Goal: Information Seeking & Learning: Compare options

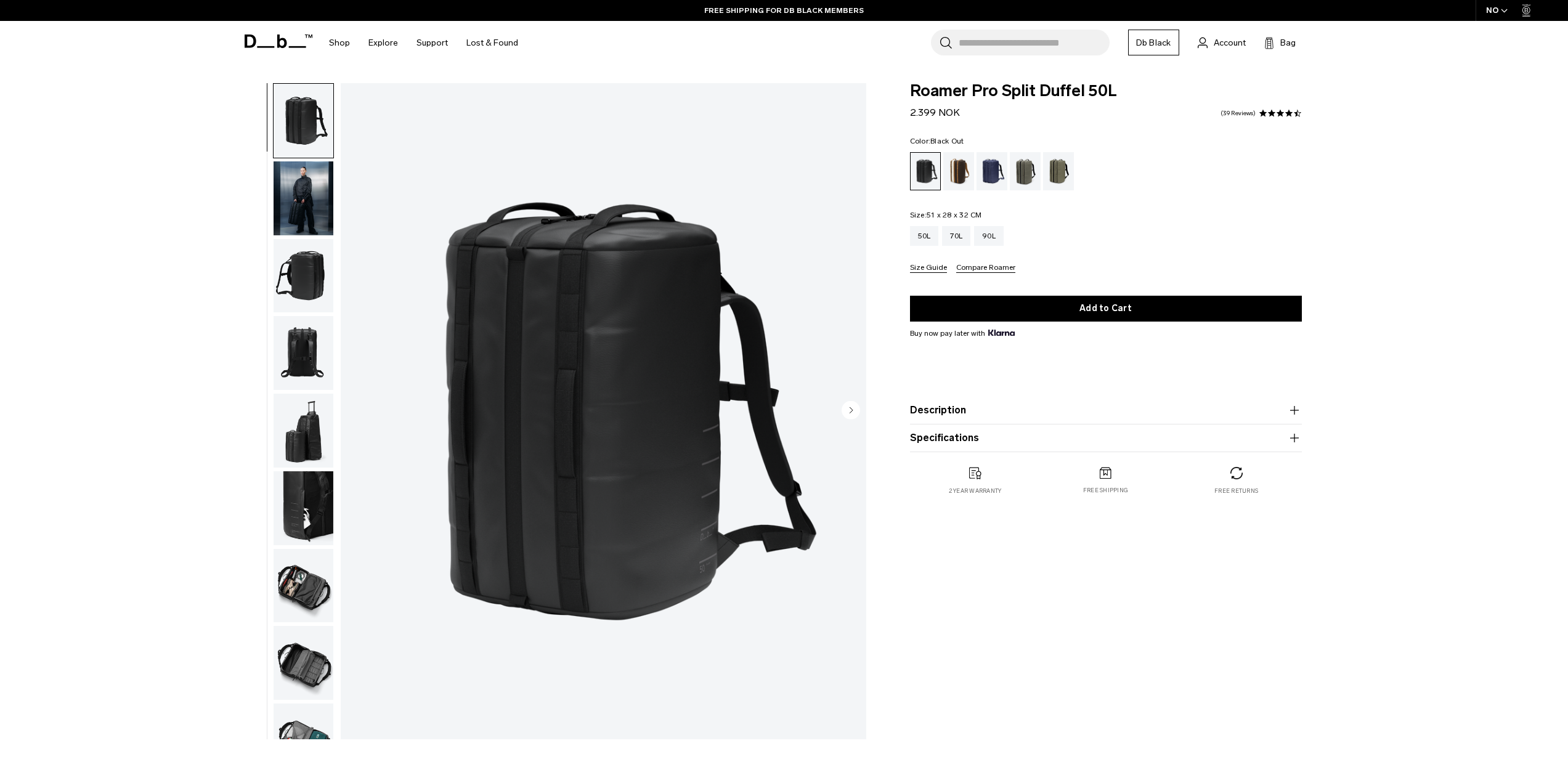
click at [1288, 618] on div "Roamer Pro Split Duffel 50L 2.399 NOK 4.7 star rating 39 Reviews Color: Black O…" at bounding box center [1105, 414] width 466 height 662
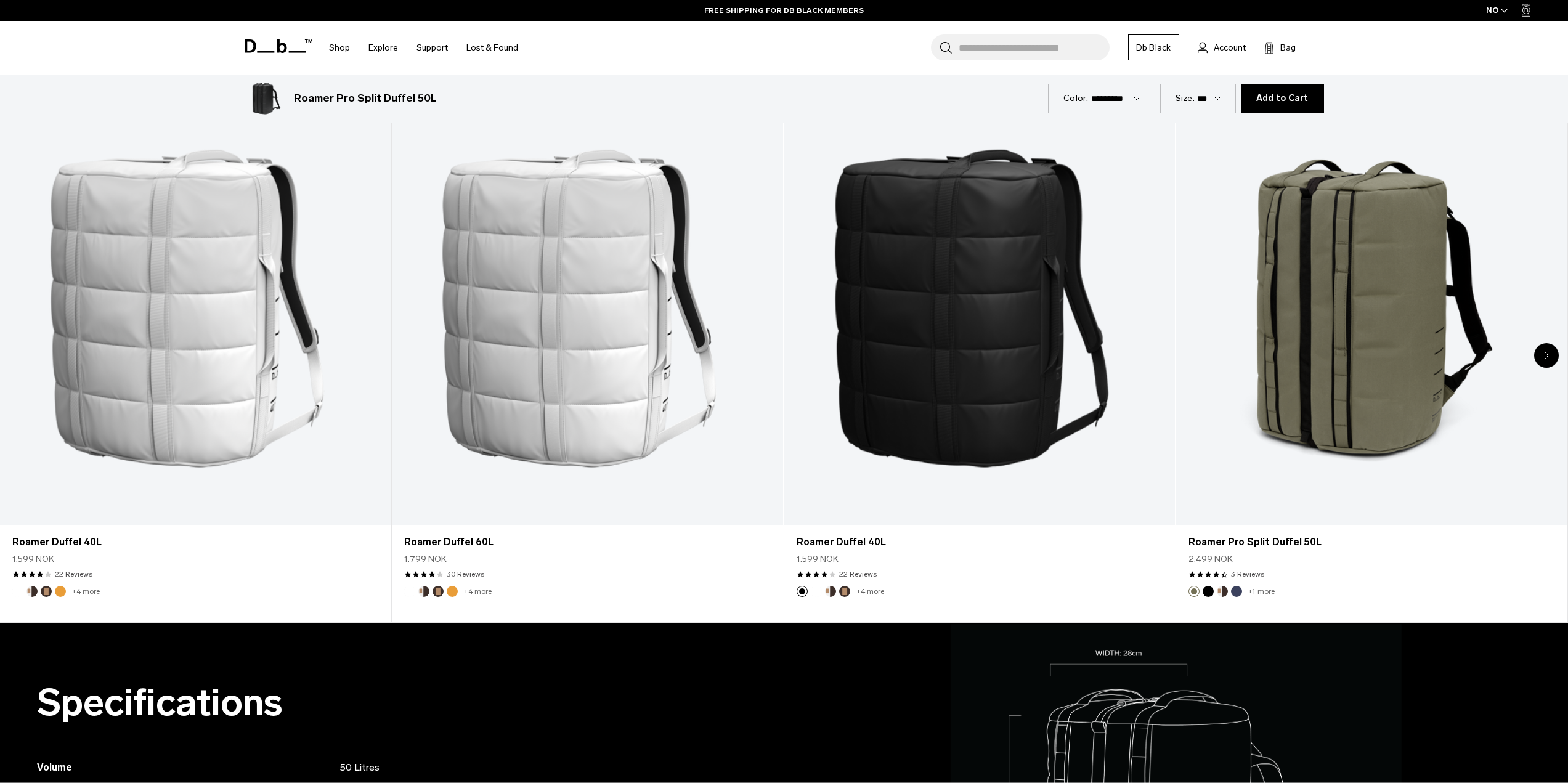
scroll to position [616, 0]
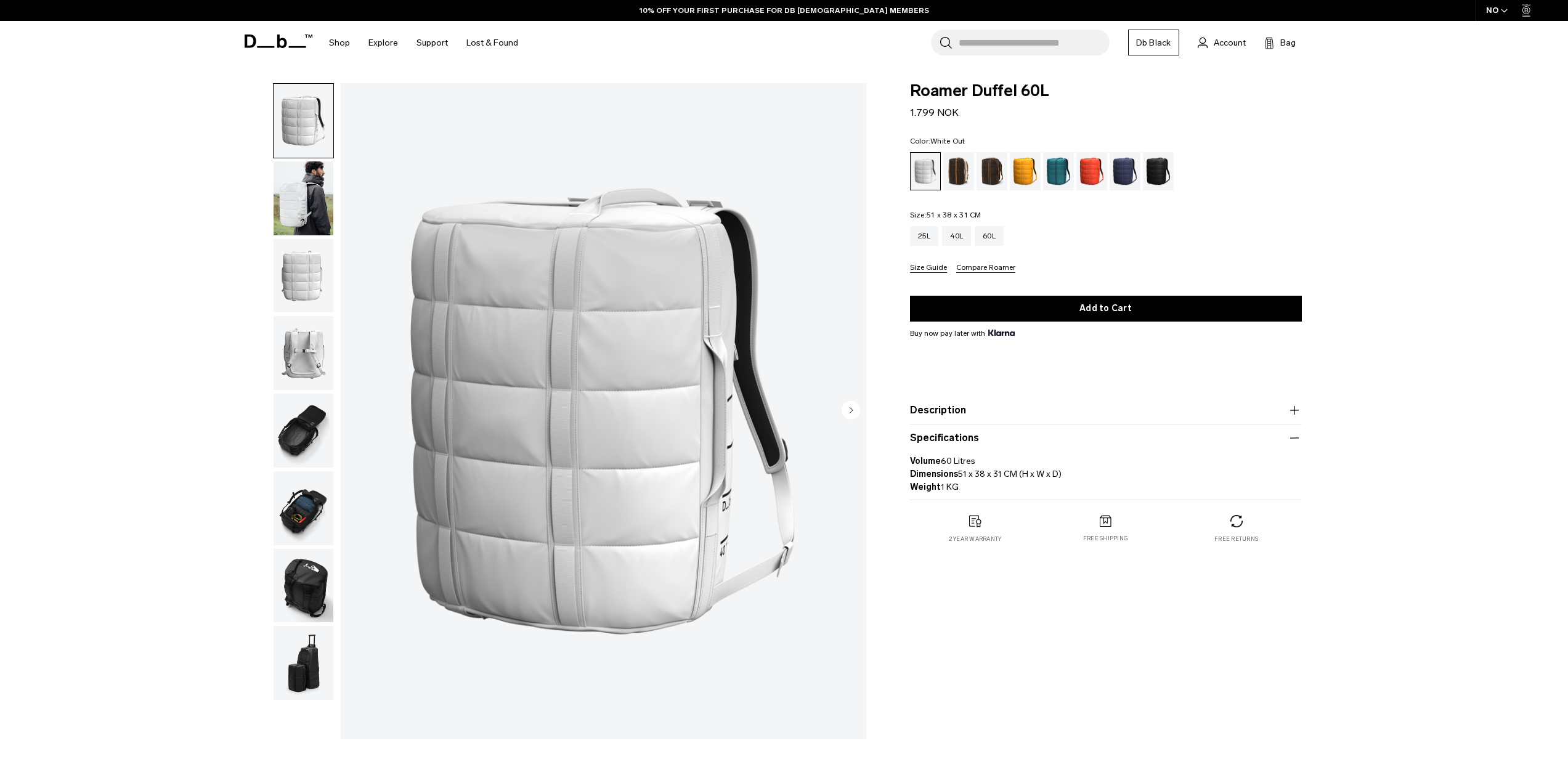
drag, startPoint x: 974, startPoint y: 477, endPoint x: 997, endPoint y: 477, distance: 23.0
click at [996, 477] on p "Volume 60 Litres Dimensions 51 x 38 x 31 CM (H x W x D) Weight 1 KG" at bounding box center [1105, 469] width 392 height 48
click at [997, 477] on p "Volume 60 Litres Dimensions 51 x 38 x 31 CM (H x W x D) Weight 1 KG" at bounding box center [1105, 469] width 392 height 48
click at [961, 234] on div "40L" at bounding box center [956, 236] width 29 height 19
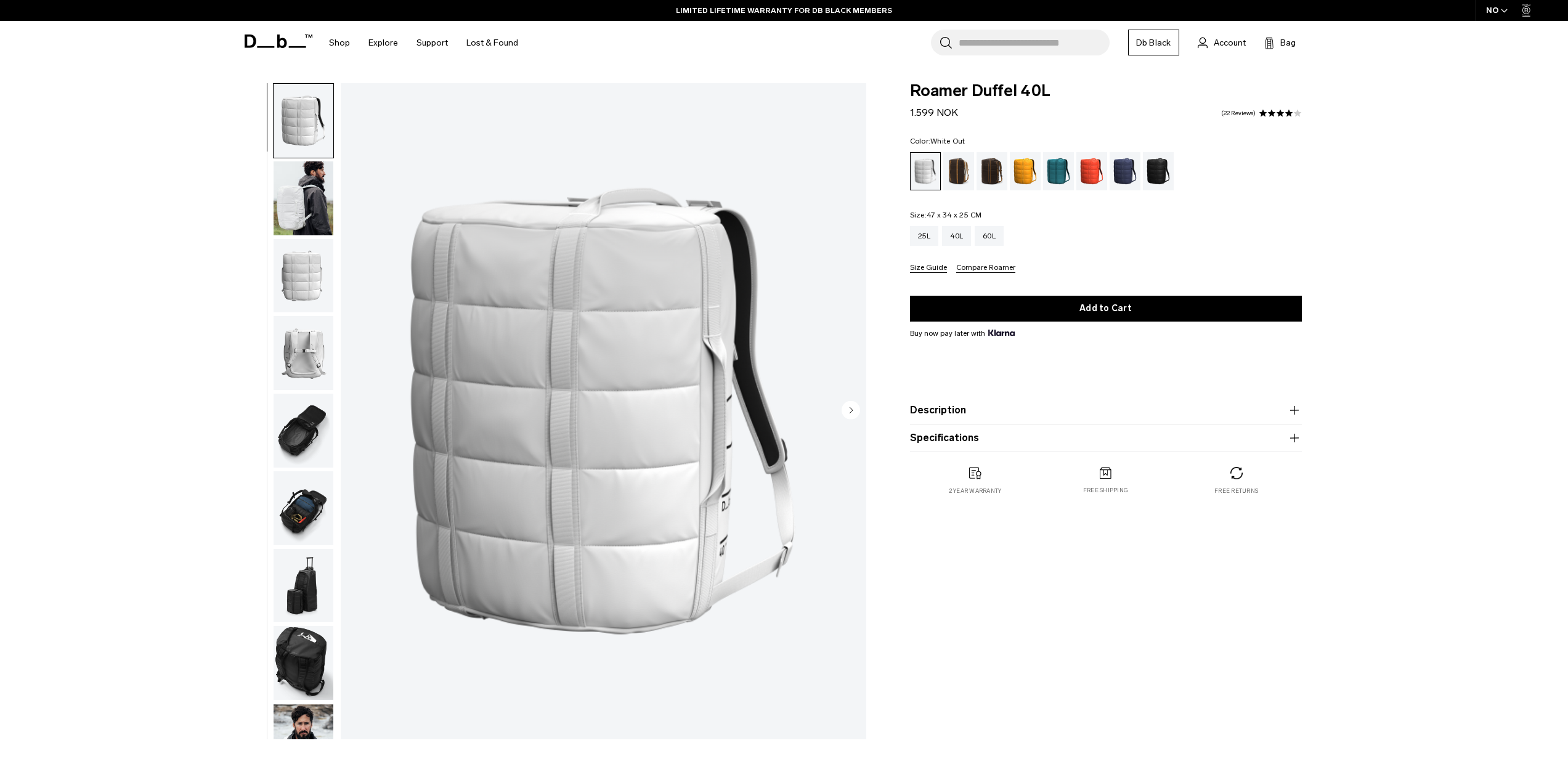
click at [1340, 651] on div "**********" at bounding box center [784, 414] width 1568 height 662
click at [972, 445] on button "Specifications" at bounding box center [1105, 438] width 392 height 15
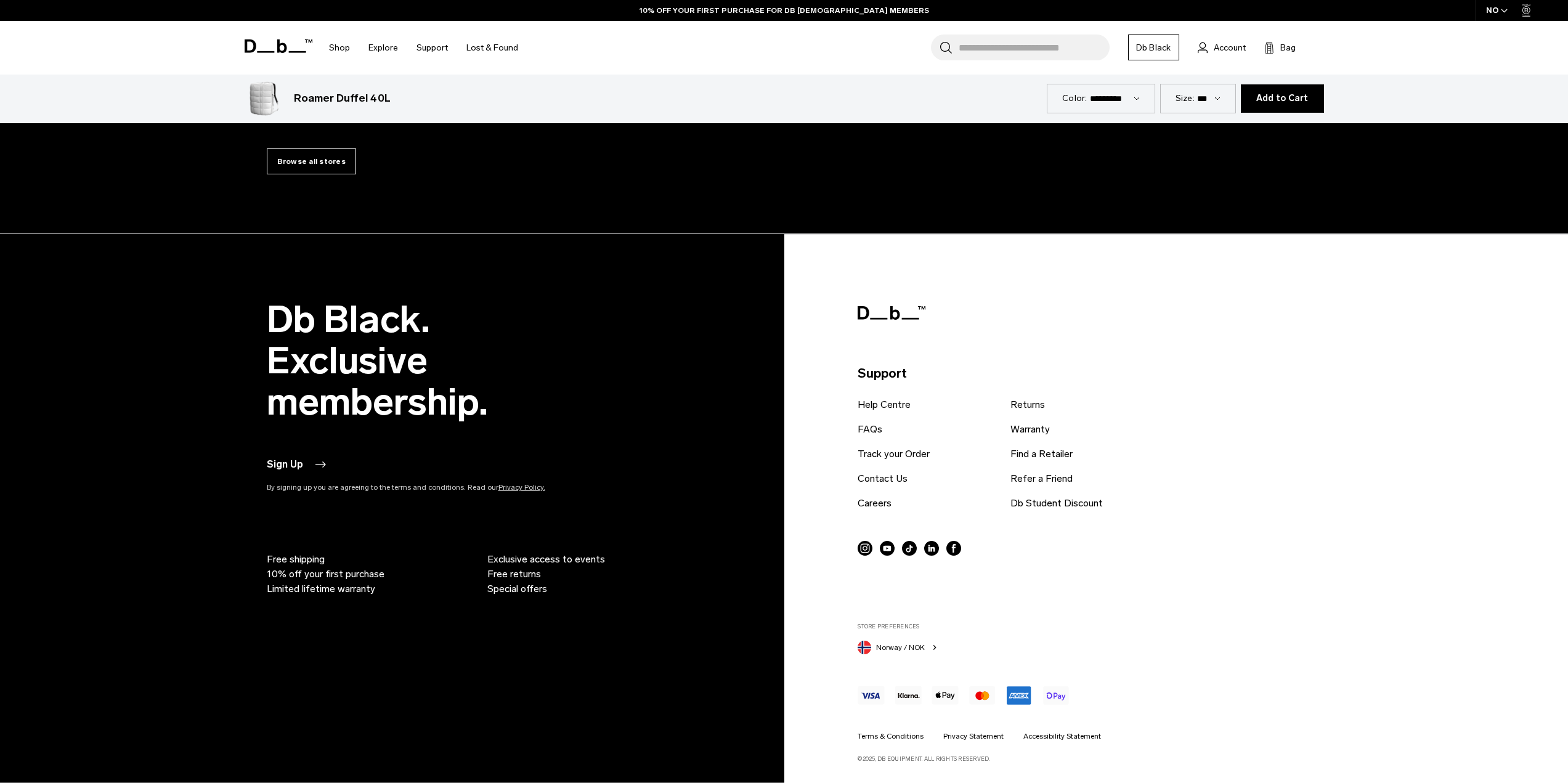
click at [891, 644] on span "Norway / NOK" at bounding box center [900, 647] width 48 height 11
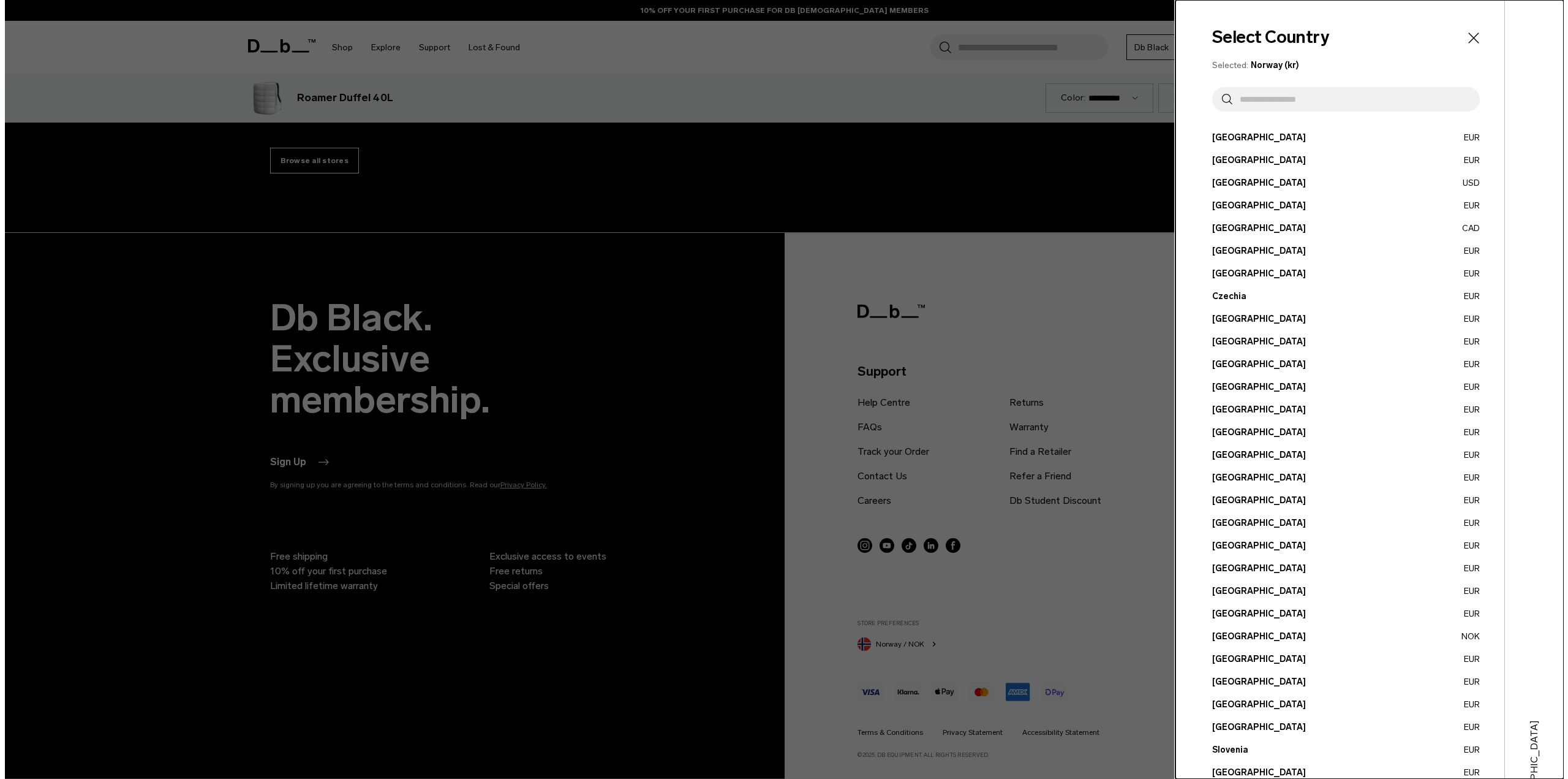
scroll to position [4023, 0]
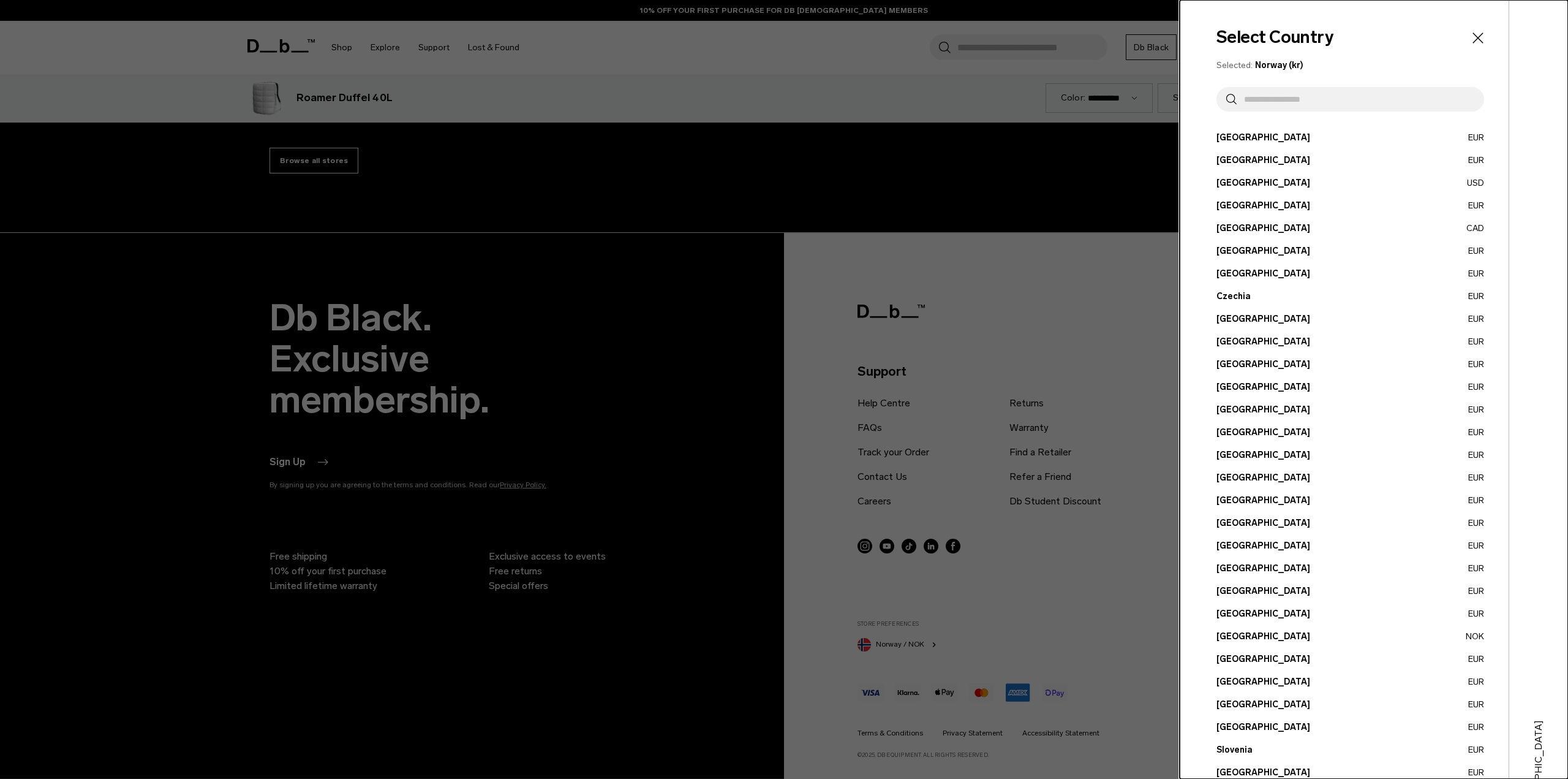
click at [1226, 343] on button "[GEOGRAPHIC_DATA] EUR" at bounding box center [1350, 341] width 268 height 13
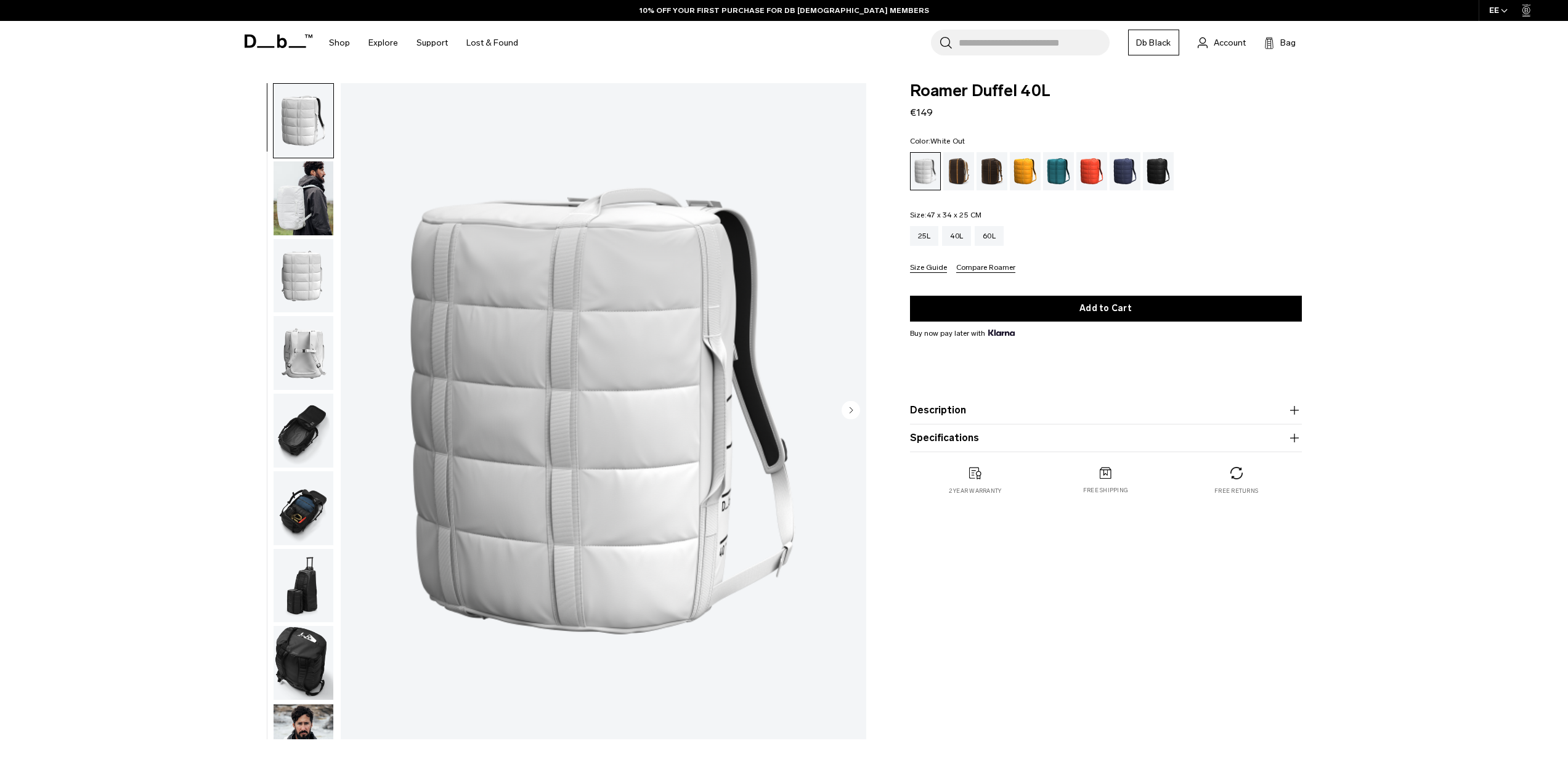
click at [945, 425] on product-accordion "Specifications Volume 40 Litres Dimensions 47 x 34 x 25 CM (H x W x D) Weight 0…" at bounding box center [1105, 438] width 392 height 28
click at [947, 444] on button "Specifications" at bounding box center [1105, 438] width 392 height 15
click at [999, 237] on div "60L" at bounding box center [988, 236] width 29 height 19
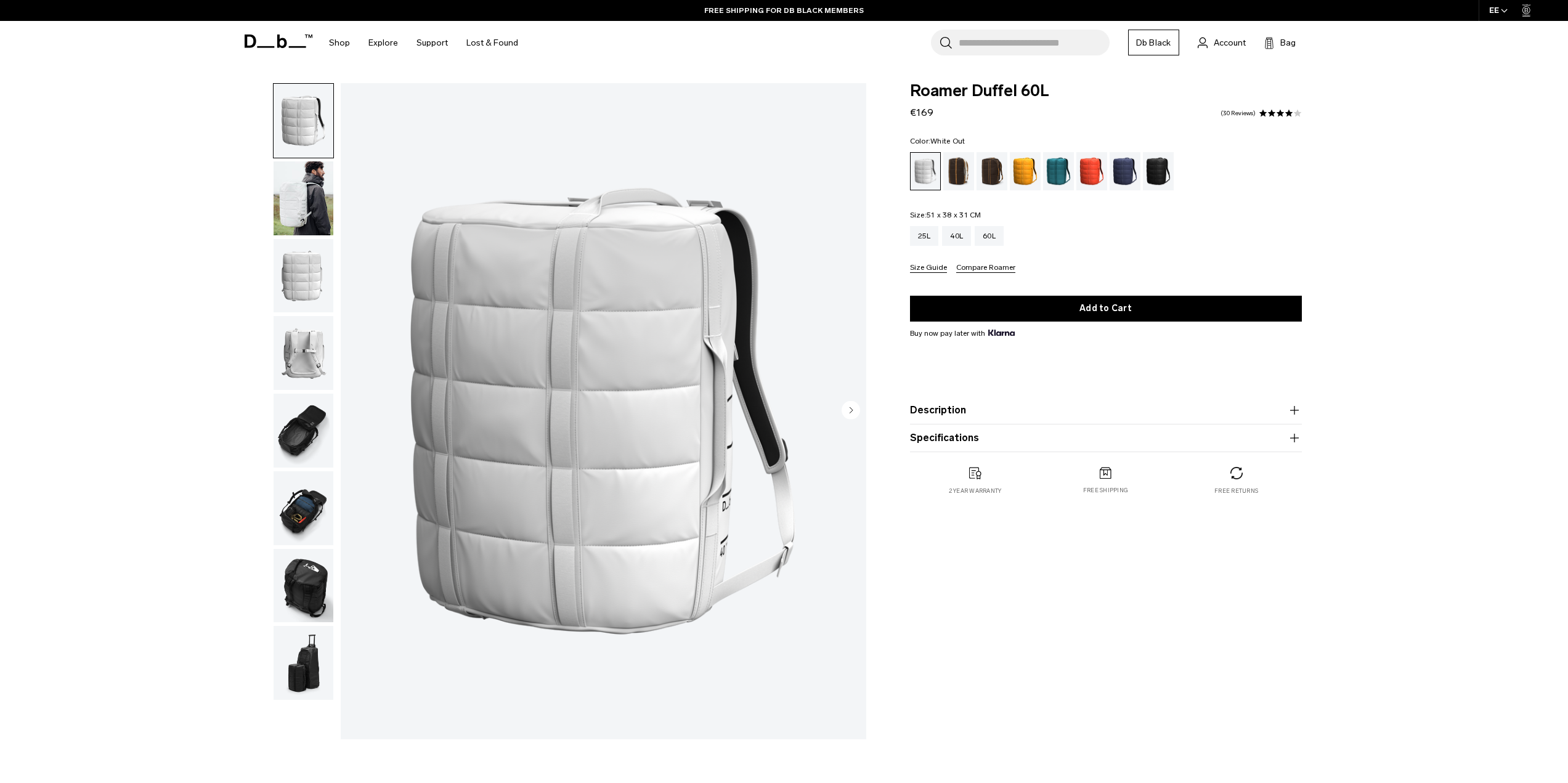
click at [957, 434] on button "Specifications" at bounding box center [1105, 438] width 392 height 15
drag, startPoint x: 959, startPoint y: 477, endPoint x: 1003, endPoint y: 477, distance: 44.0
click at [1003, 477] on p "Volume 60 Litres Dimensions 51 x 38 x 31 CM (H x W x D) Weight 1 KG" at bounding box center [1105, 469] width 392 height 48
click at [1002, 477] on p "Volume 60 Litres Dimensions 51 x 38 x 31 CM (H x W x D) Weight 1 KG" at bounding box center [1105, 469] width 392 height 48
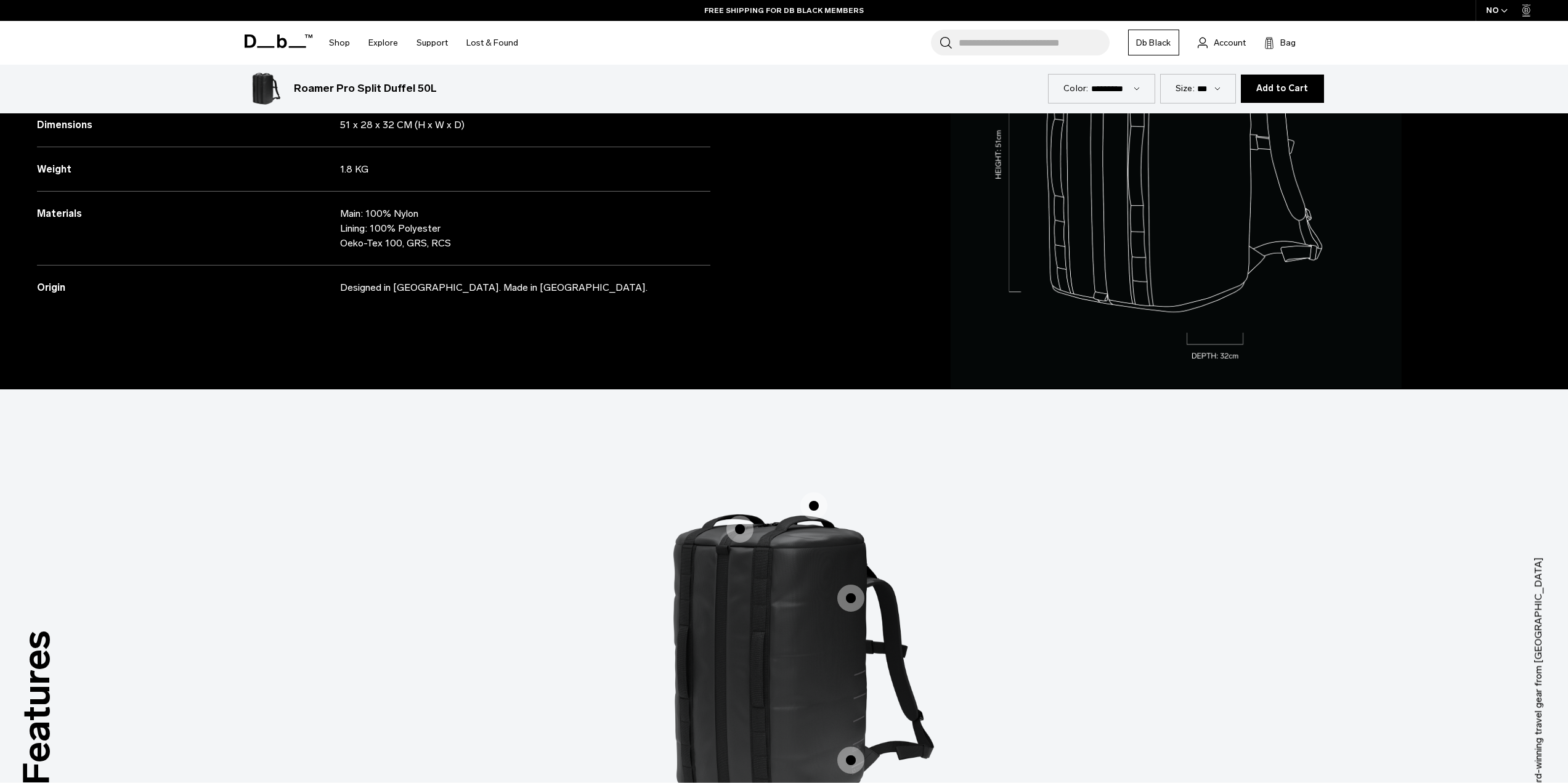
scroll to position [4076, 0]
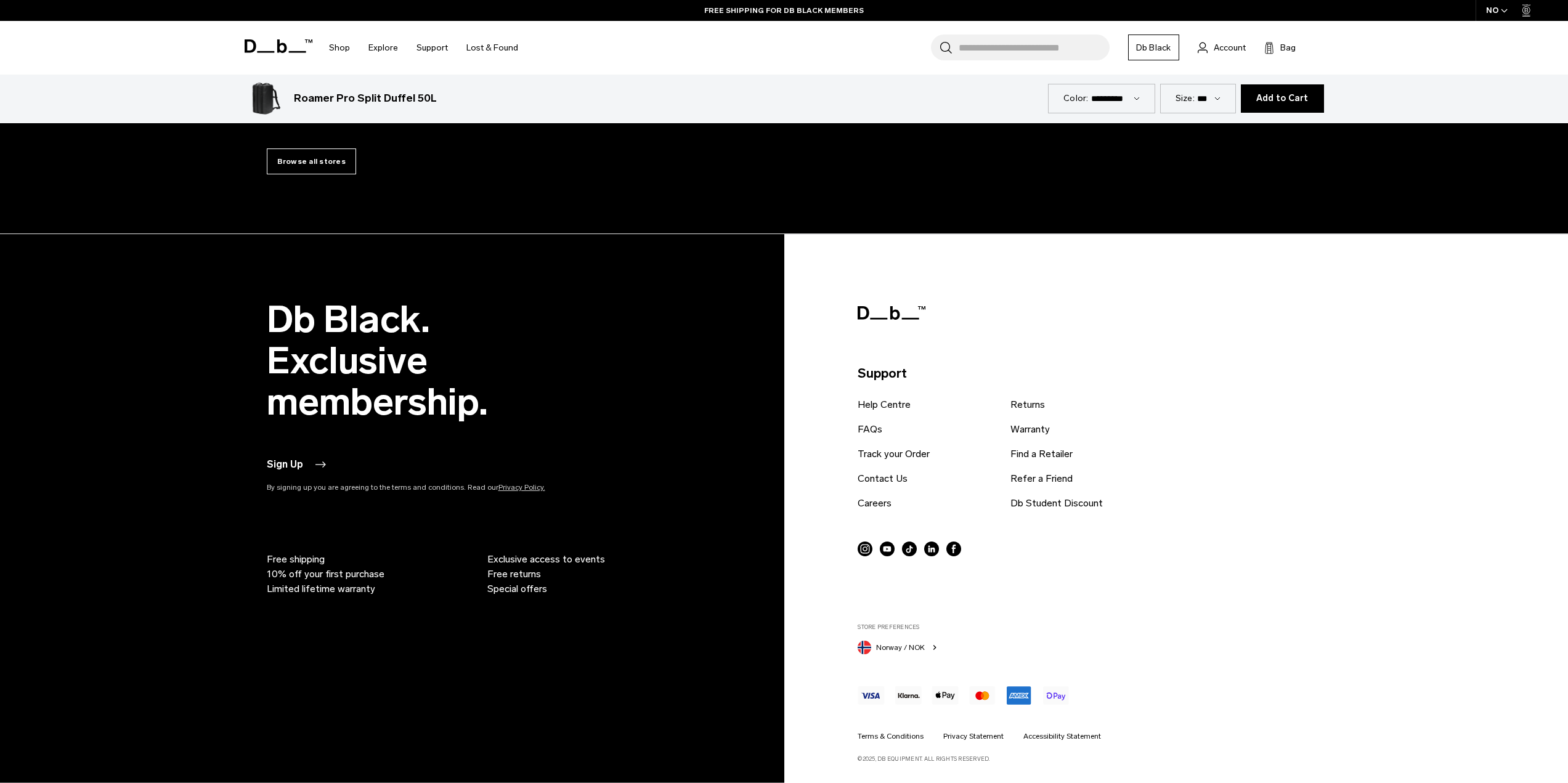
click at [889, 647] on span "Norway / NOK" at bounding box center [900, 647] width 48 height 11
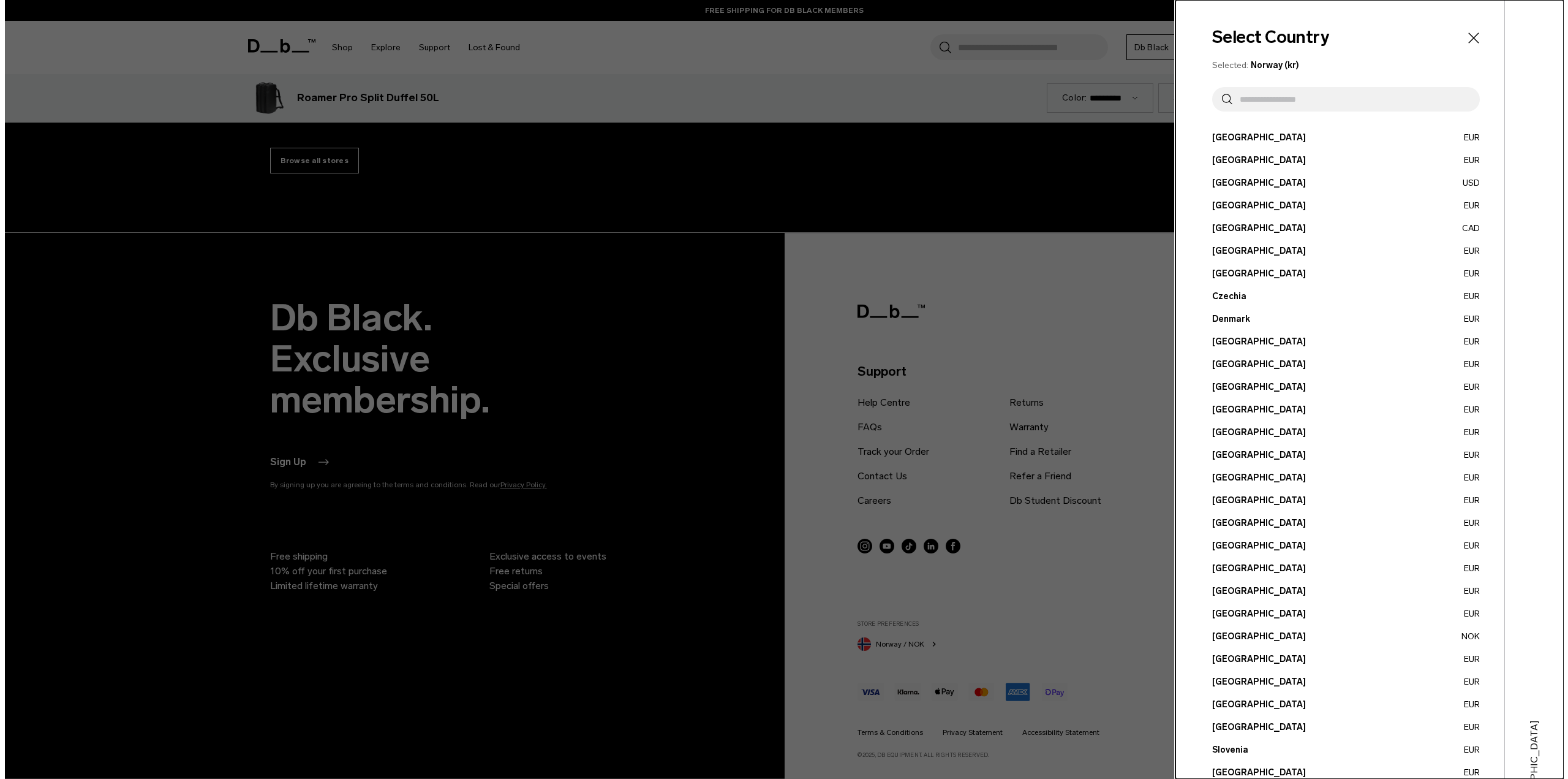
scroll to position [4060, 0]
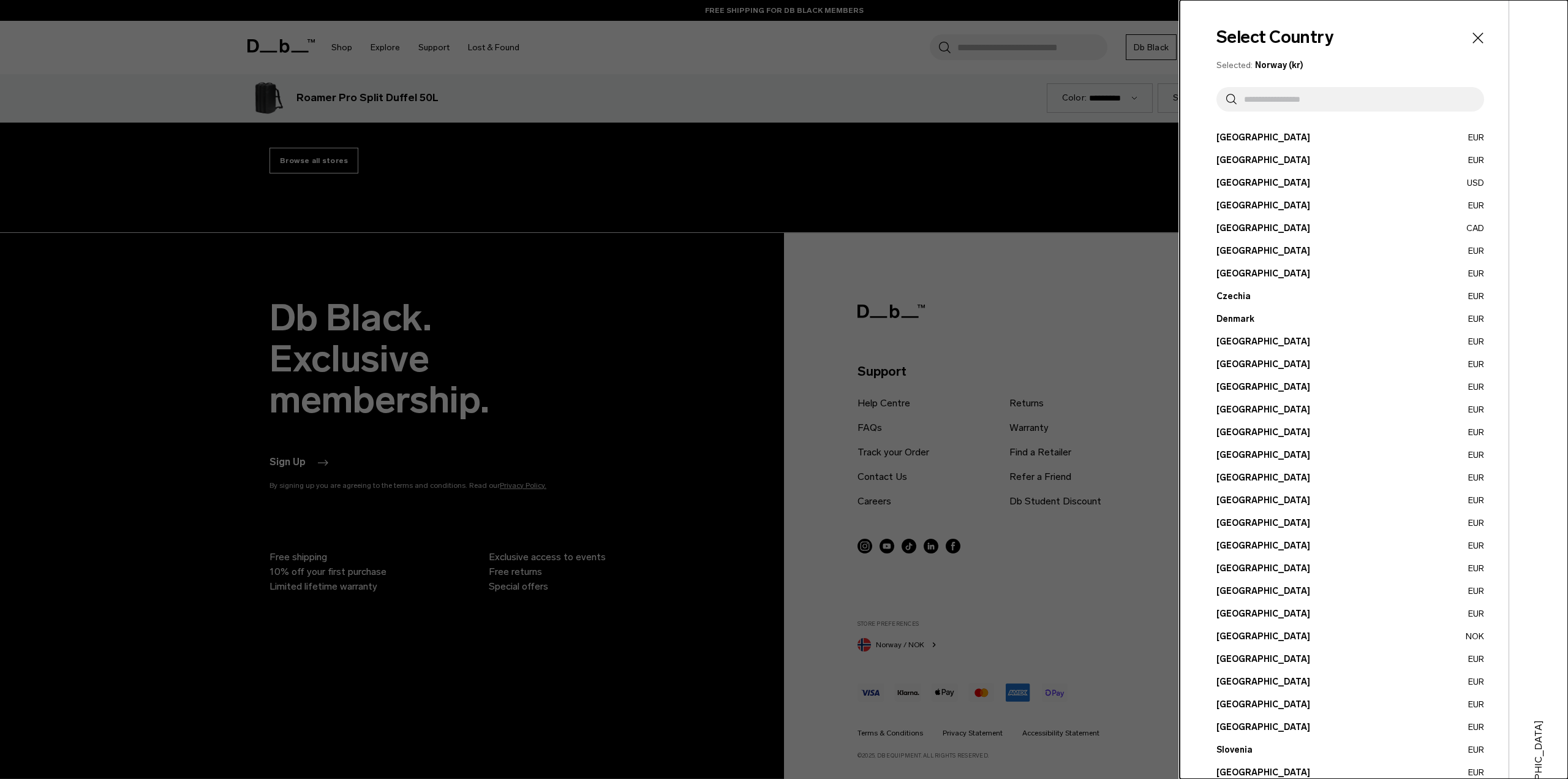
click at [1234, 338] on button "Estonia EUR" at bounding box center [1350, 341] width 268 height 13
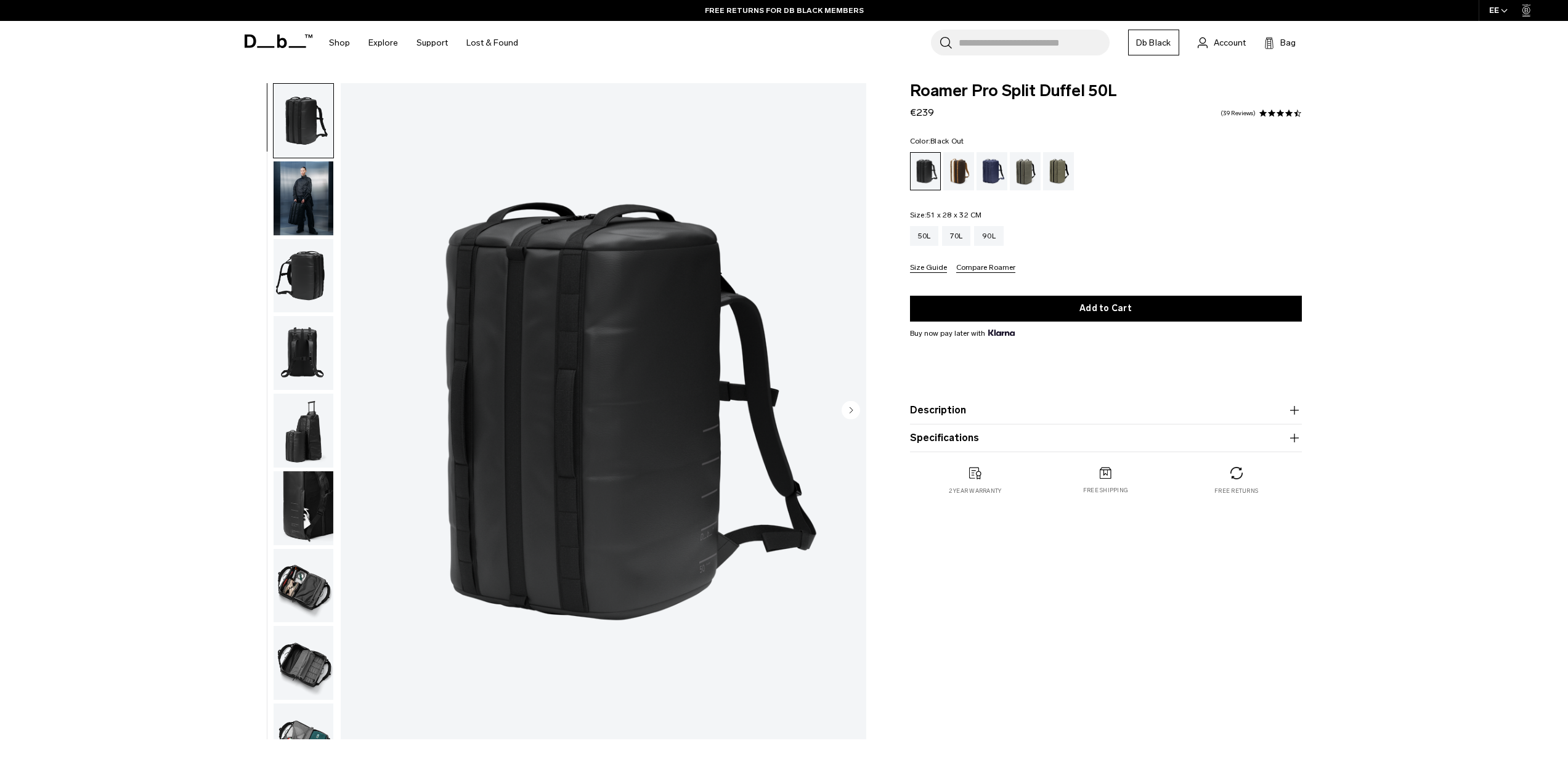
click at [320, 197] on img "button" at bounding box center [303, 198] width 60 height 74
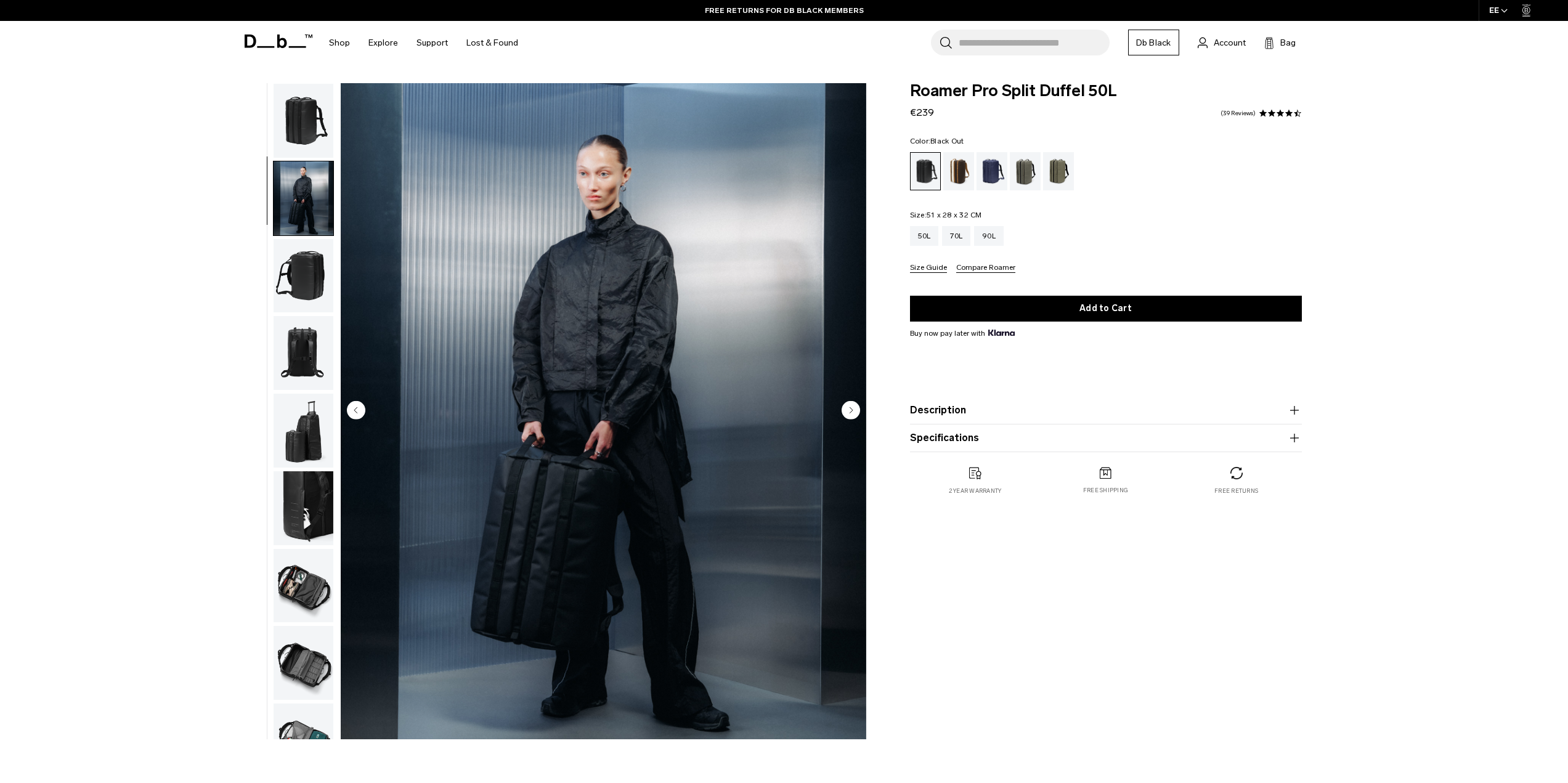
scroll to position [39, 0]
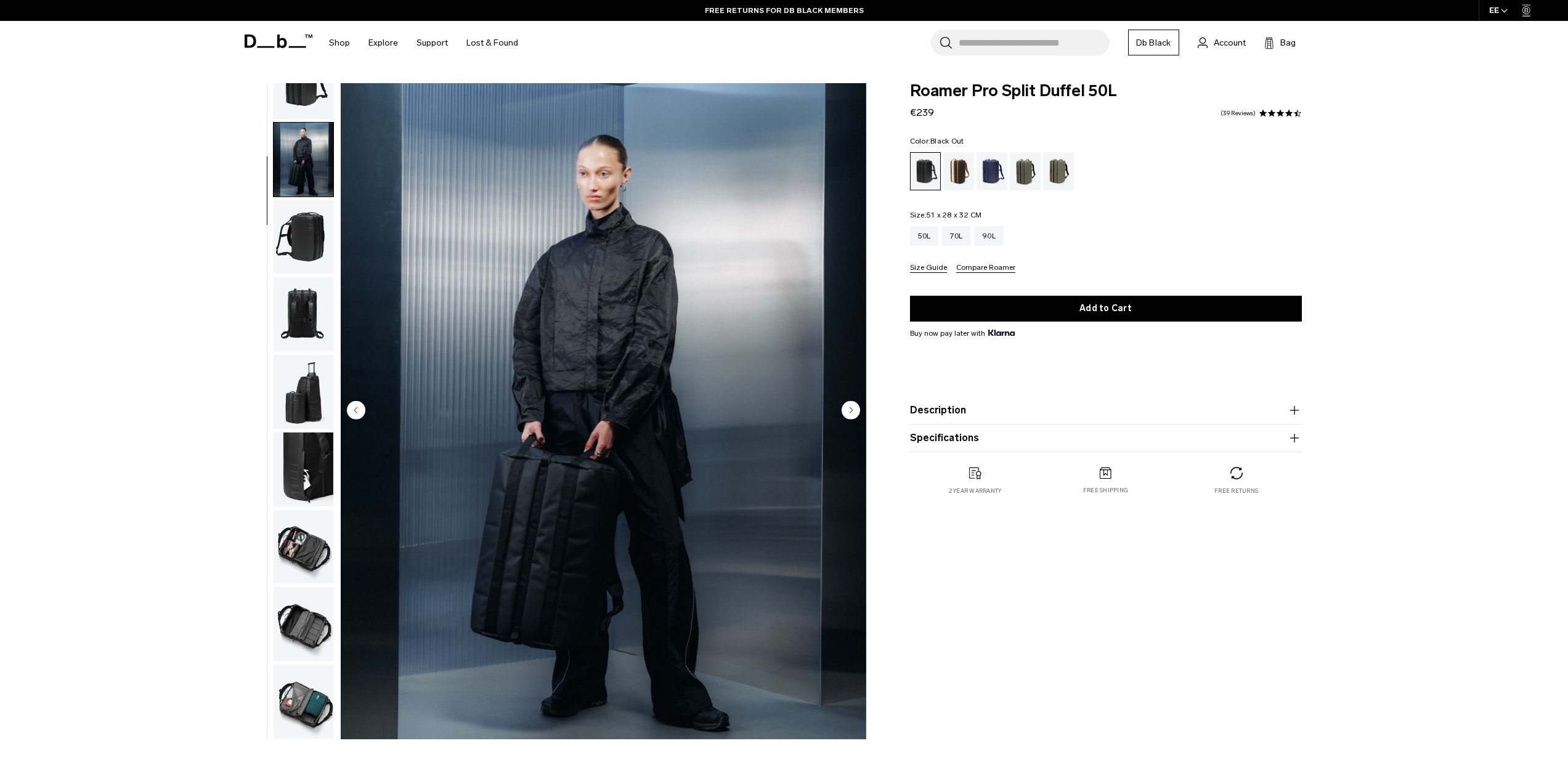
click at [312, 255] on img "button" at bounding box center [303, 237] width 60 height 74
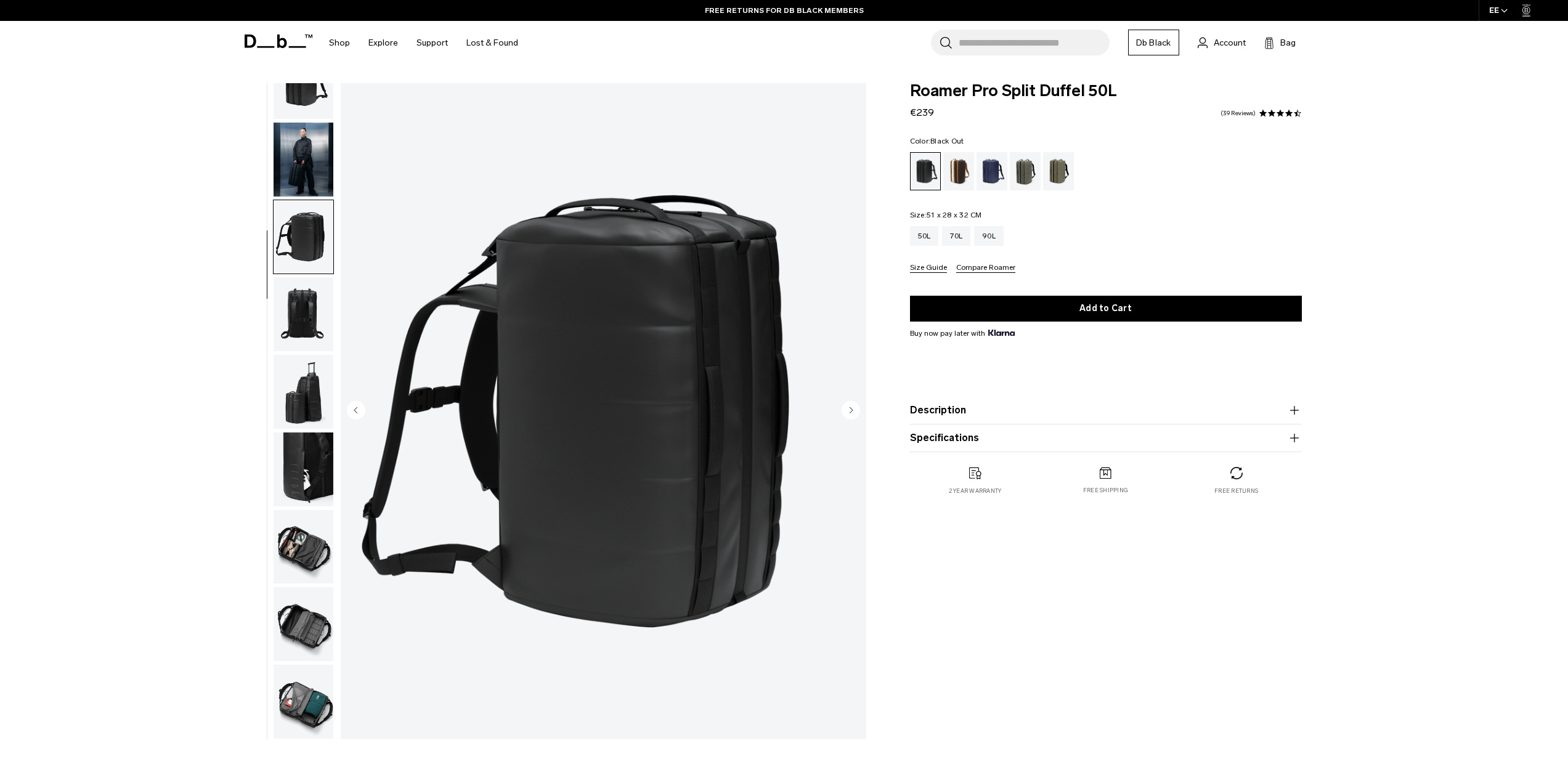
click at [301, 303] on img "button" at bounding box center [303, 314] width 60 height 74
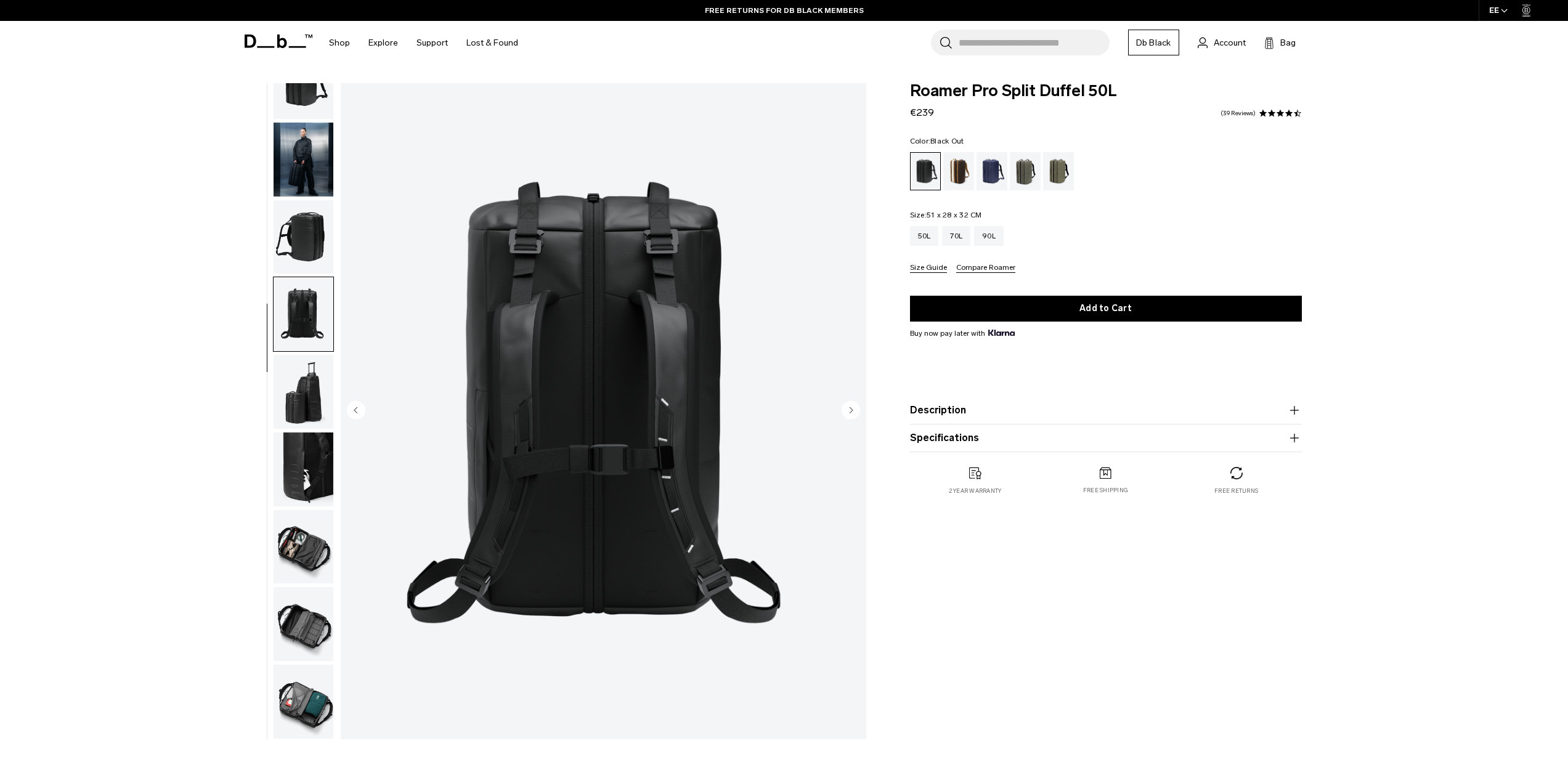
click at [295, 238] on img "button" at bounding box center [303, 237] width 60 height 74
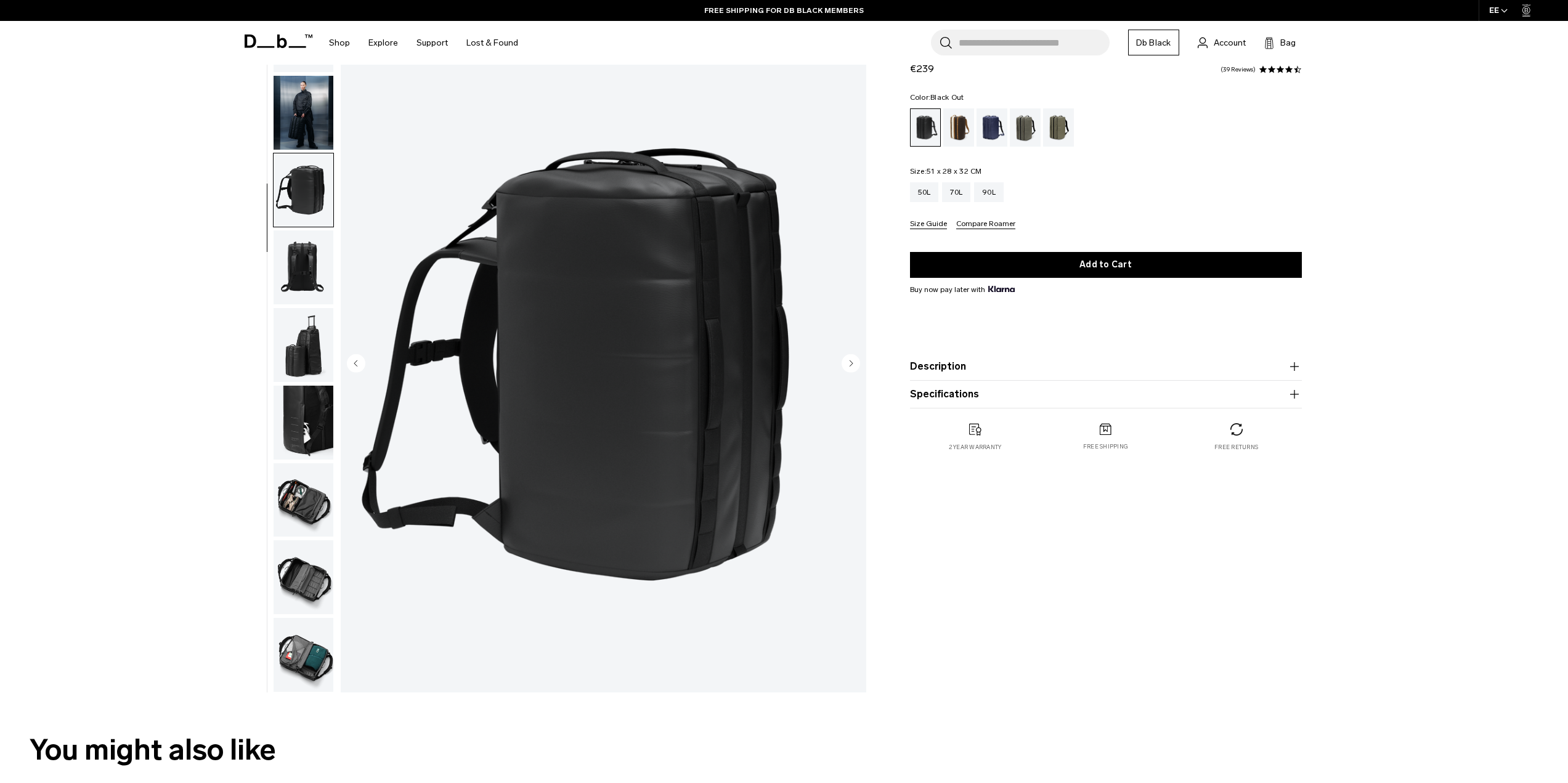
scroll to position [0, 0]
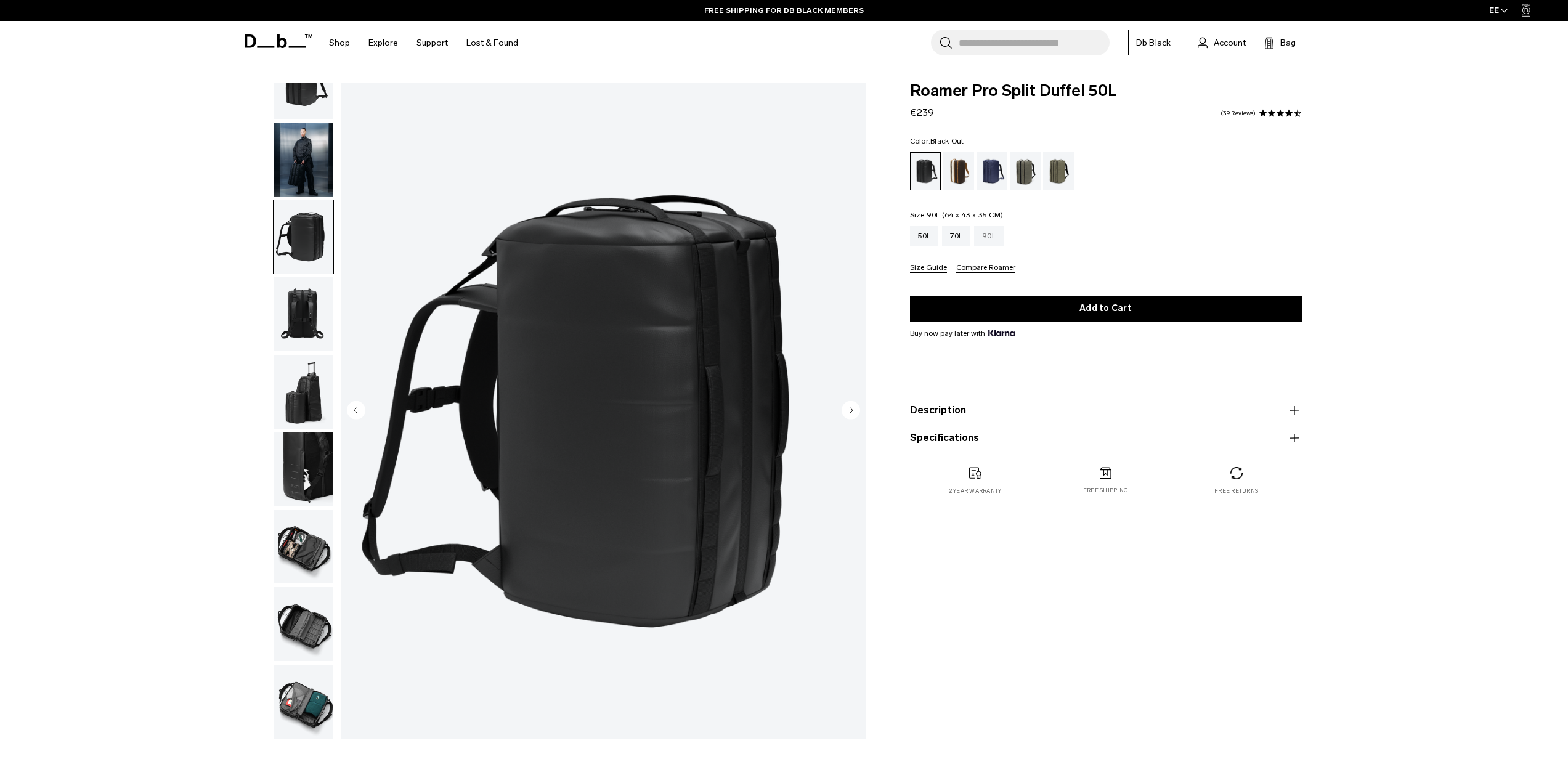
click at [980, 239] on div "90L" at bounding box center [989, 236] width 30 height 19
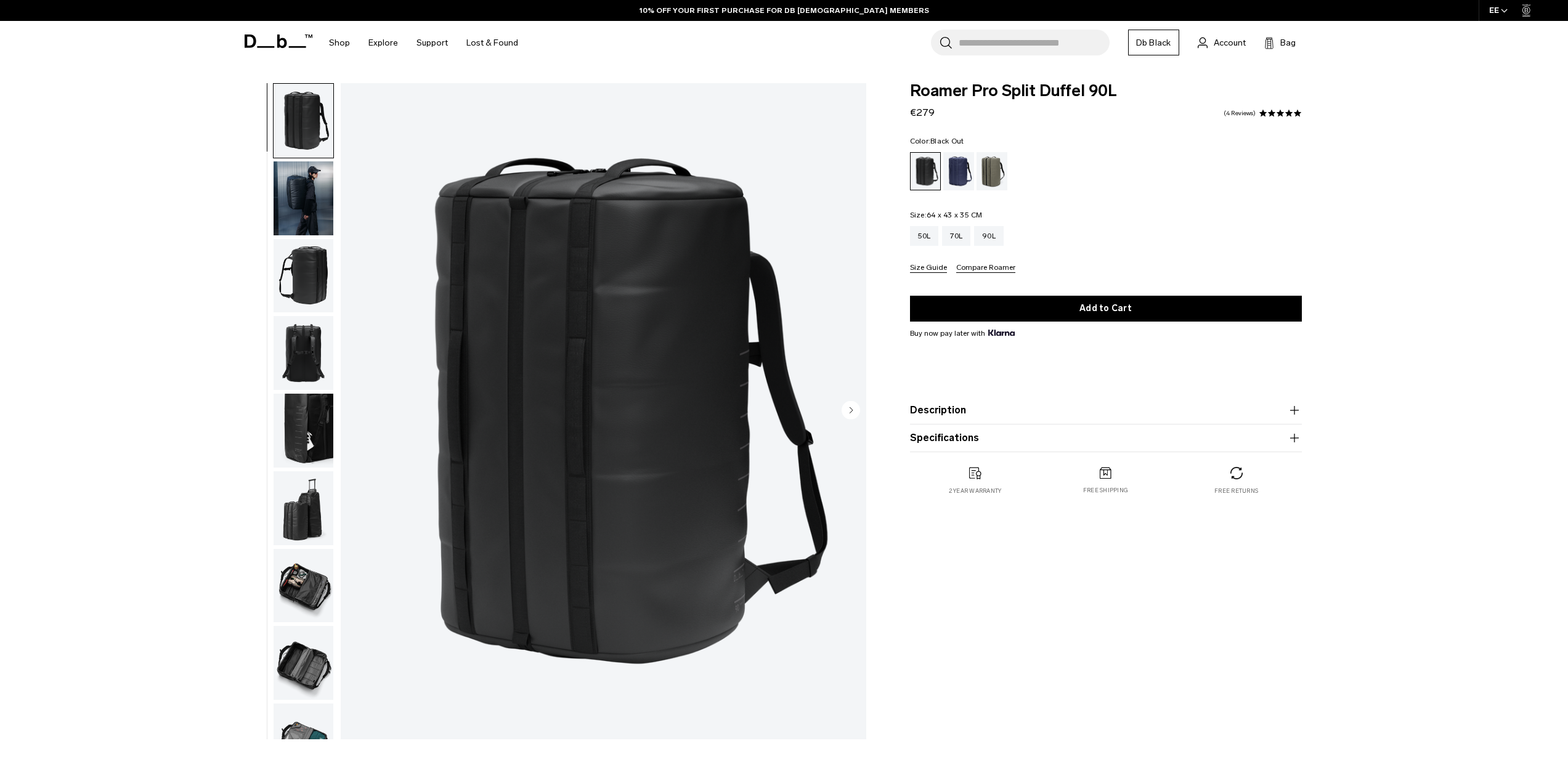
click at [304, 210] on img "button" at bounding box center [303, 198] width 60 height 74
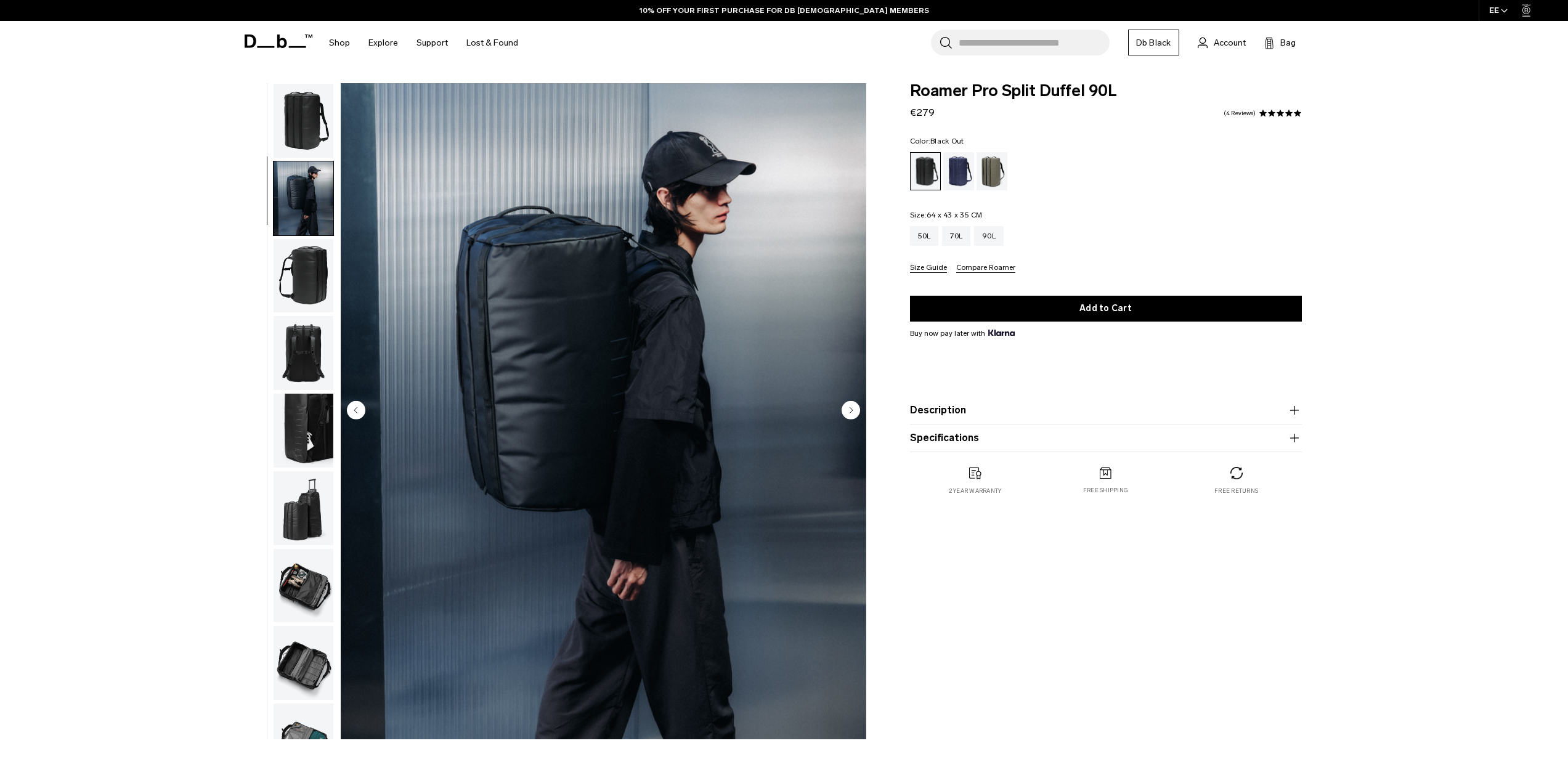
scroll to position [39, 0]
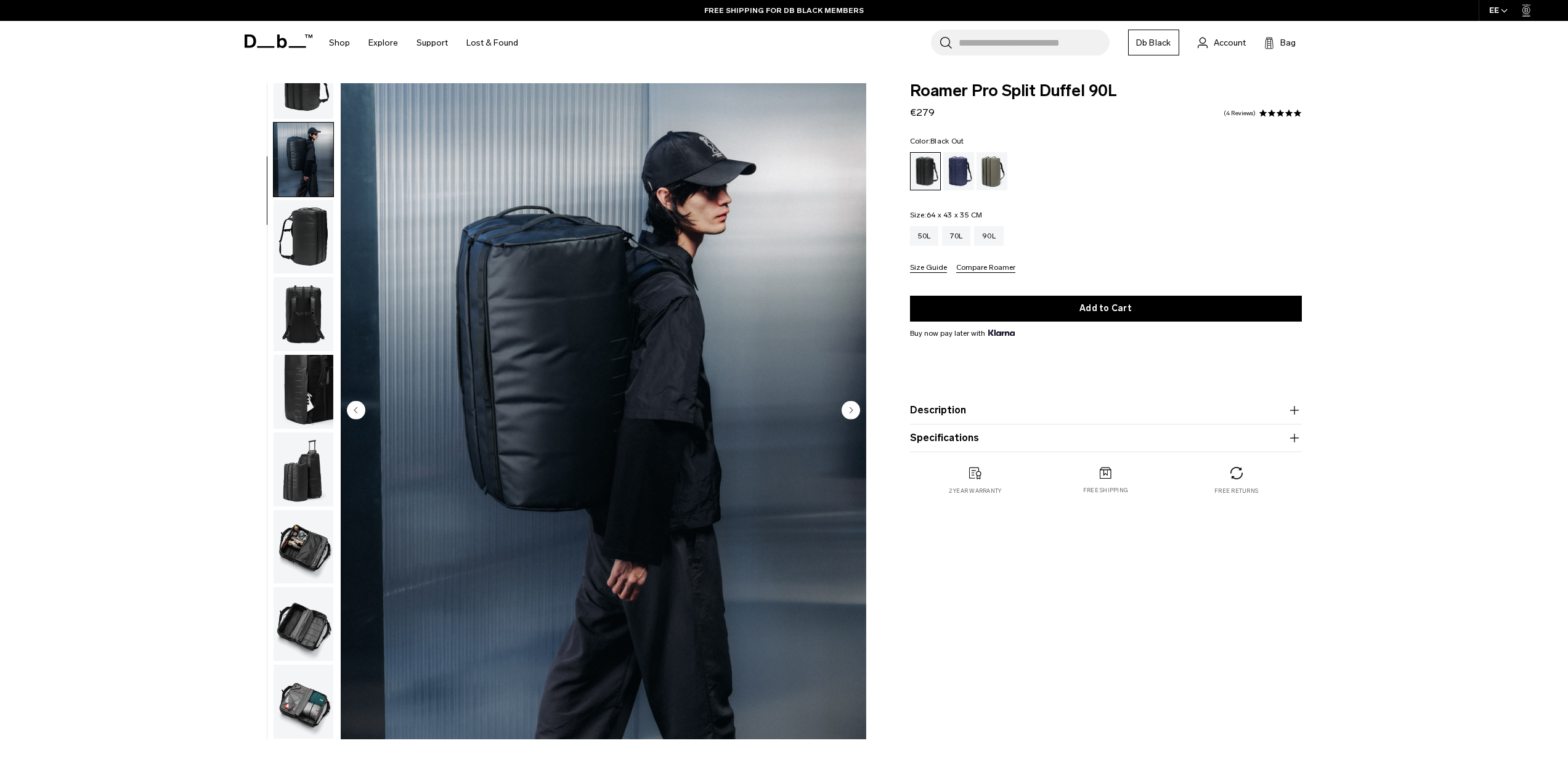
click at [308, 245] on img "button" at bounding box center [303, 237] width 60 height 74
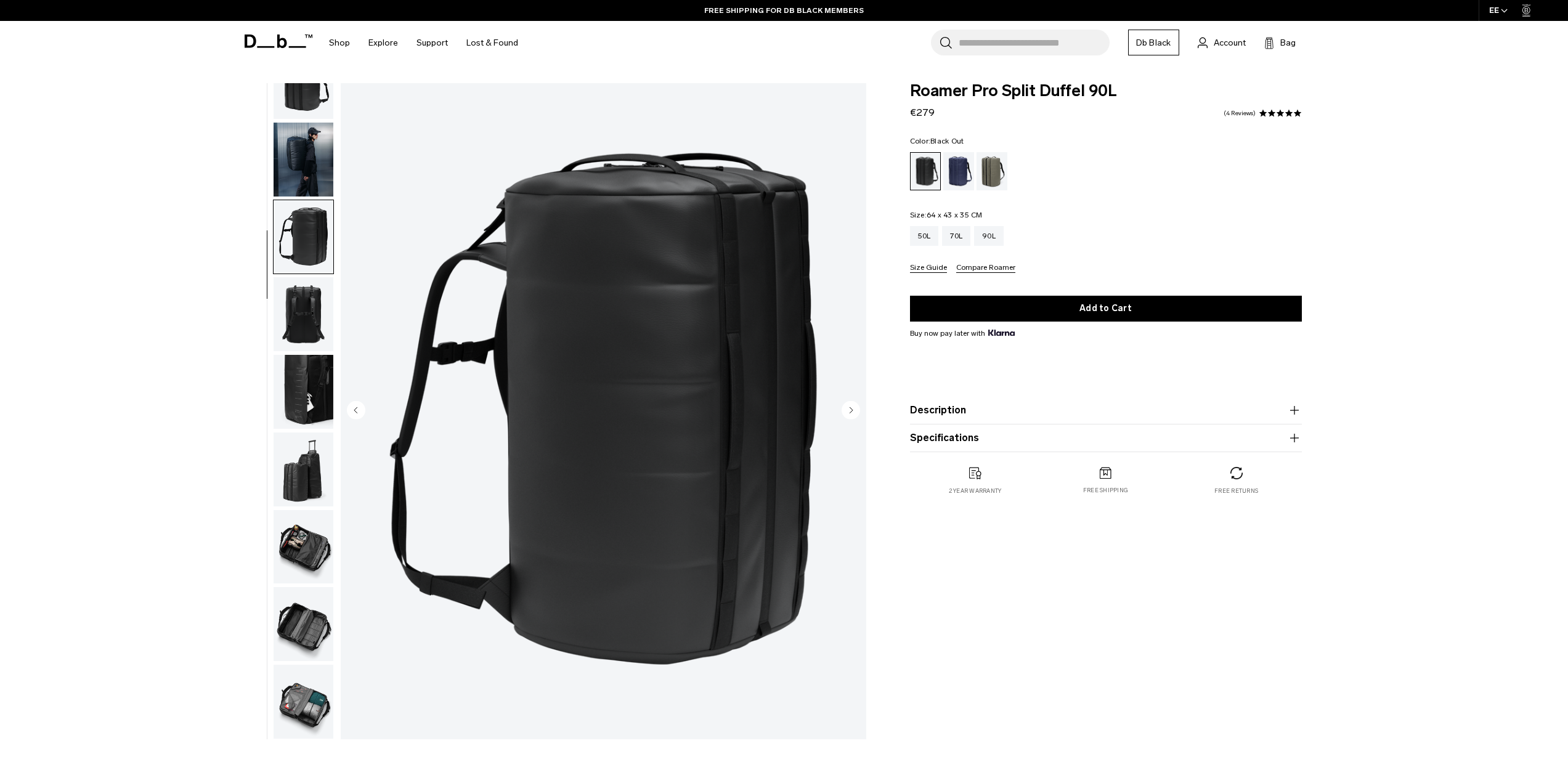
click at [322, 303] on img "button" at bounding box center [303, 314] width 60 height 74
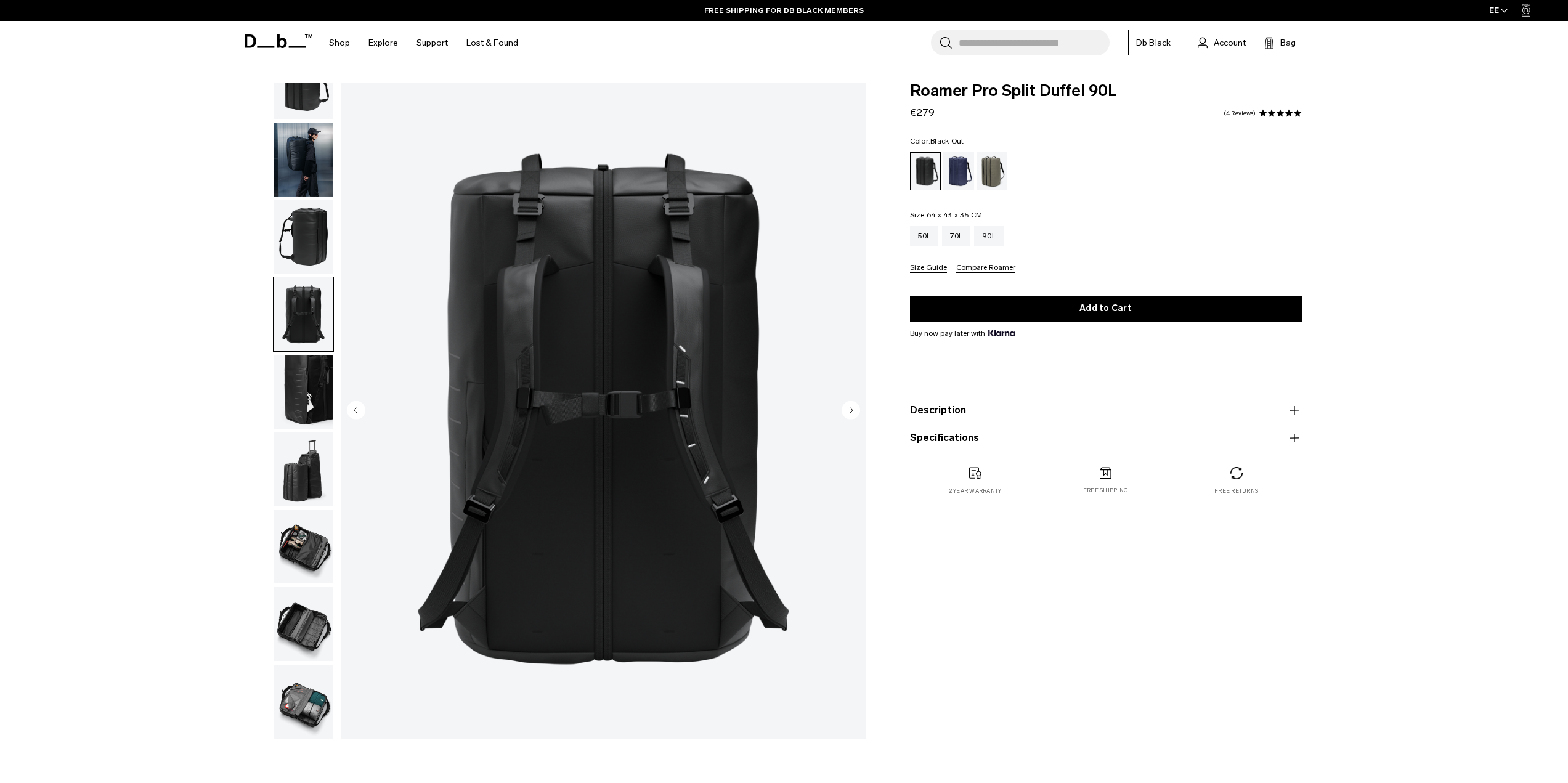
click at [305, 368] on img "button" at bounding box center [303, 392] width 60 height 74
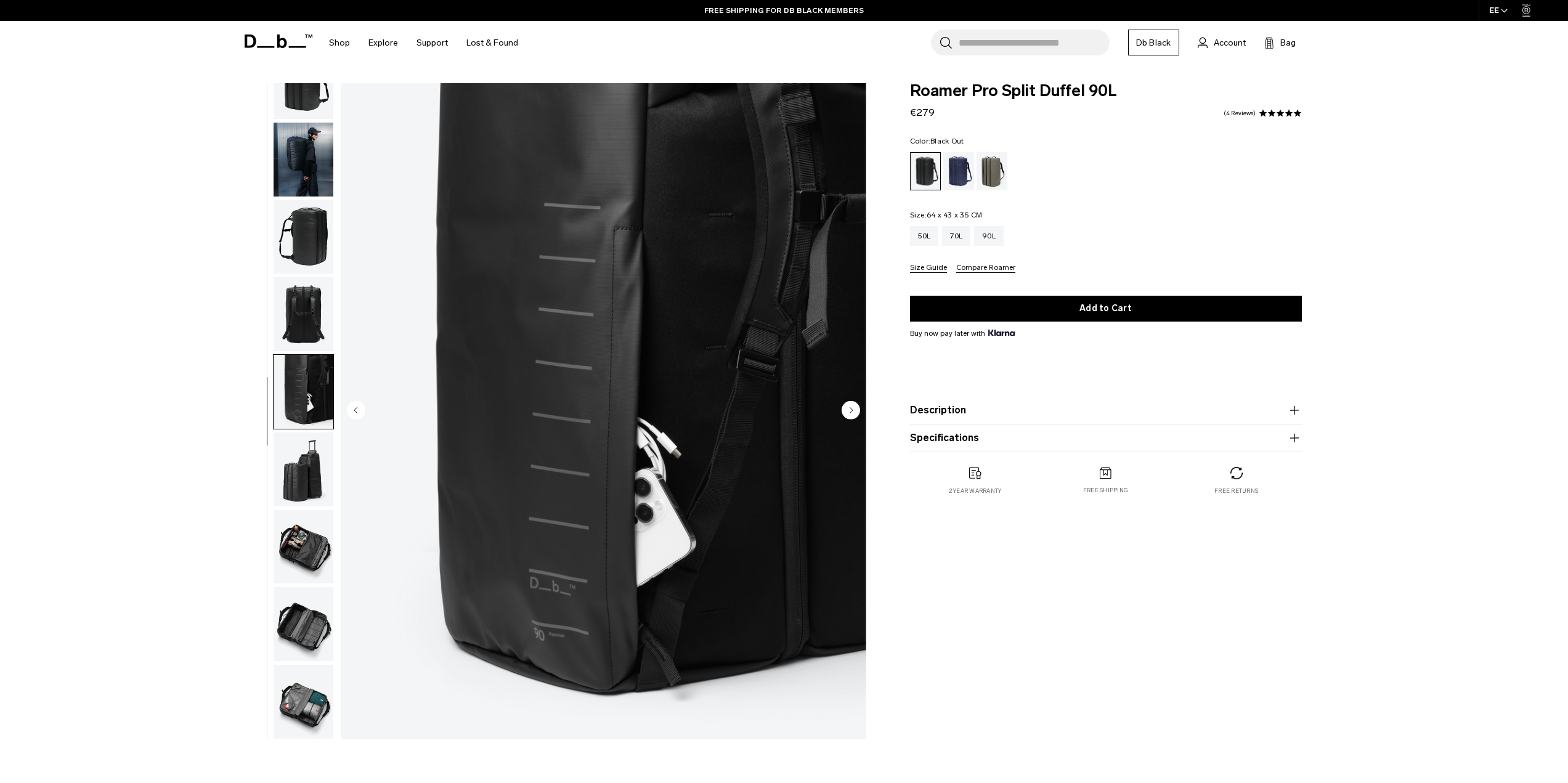
click at [308, 444] on img "button" at bounding box center [303, 469] width 60 height 74
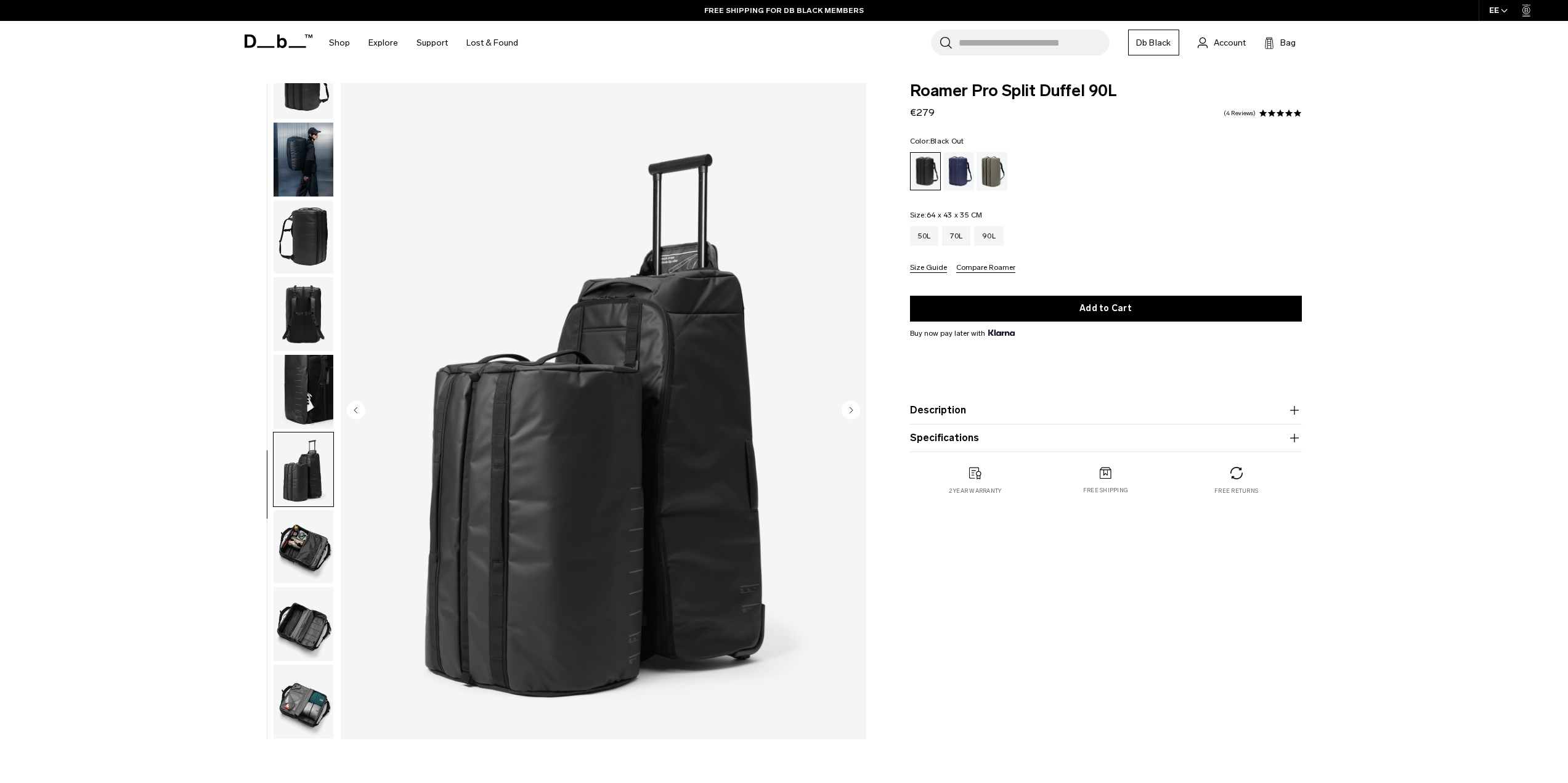
click at [297, 521] on img "button" at bounding box center [303, 547] width 60 height 74
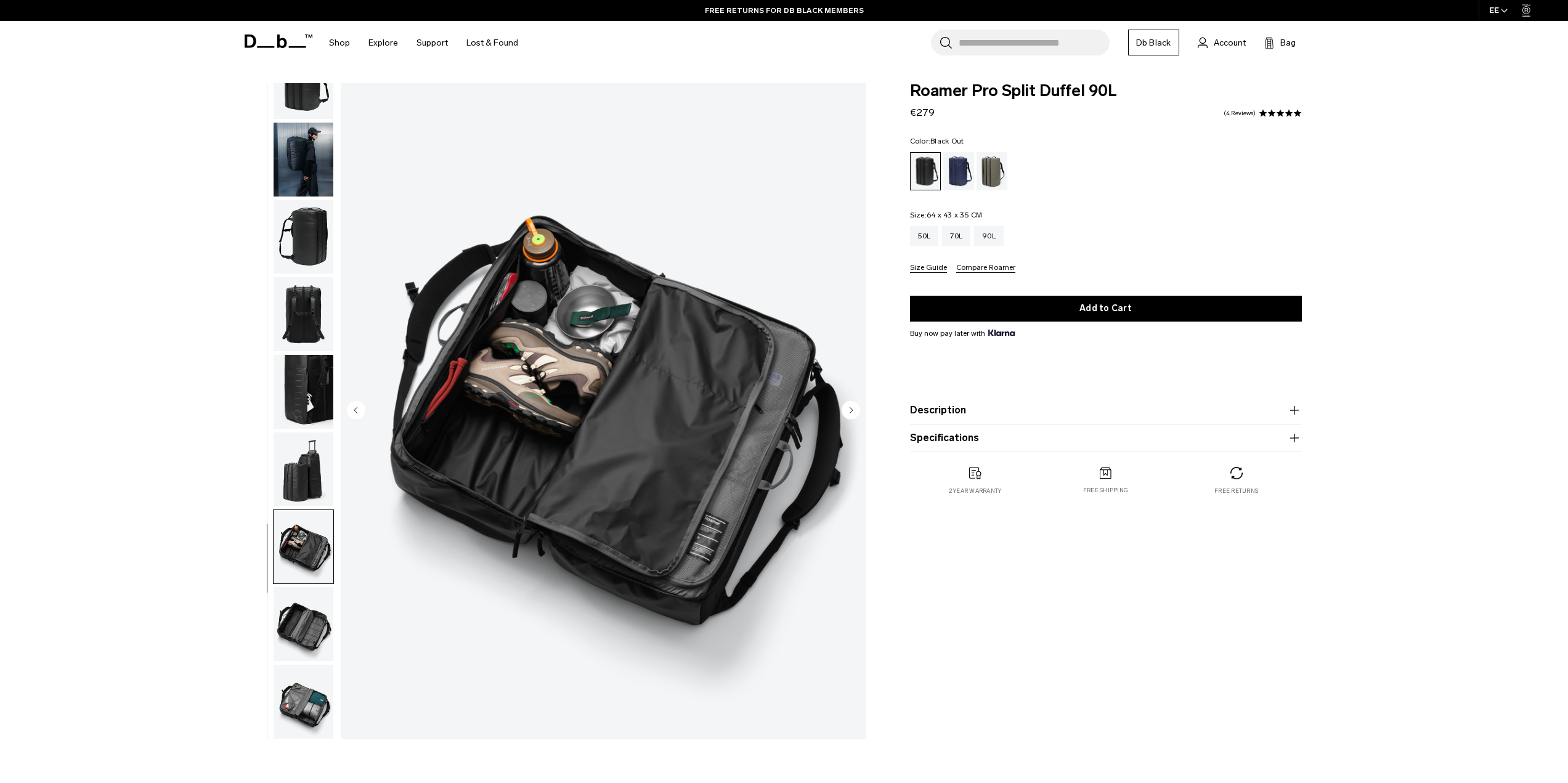
click at [283, 631] on img "button" at bounding box center [303, 623] width 60 height 74
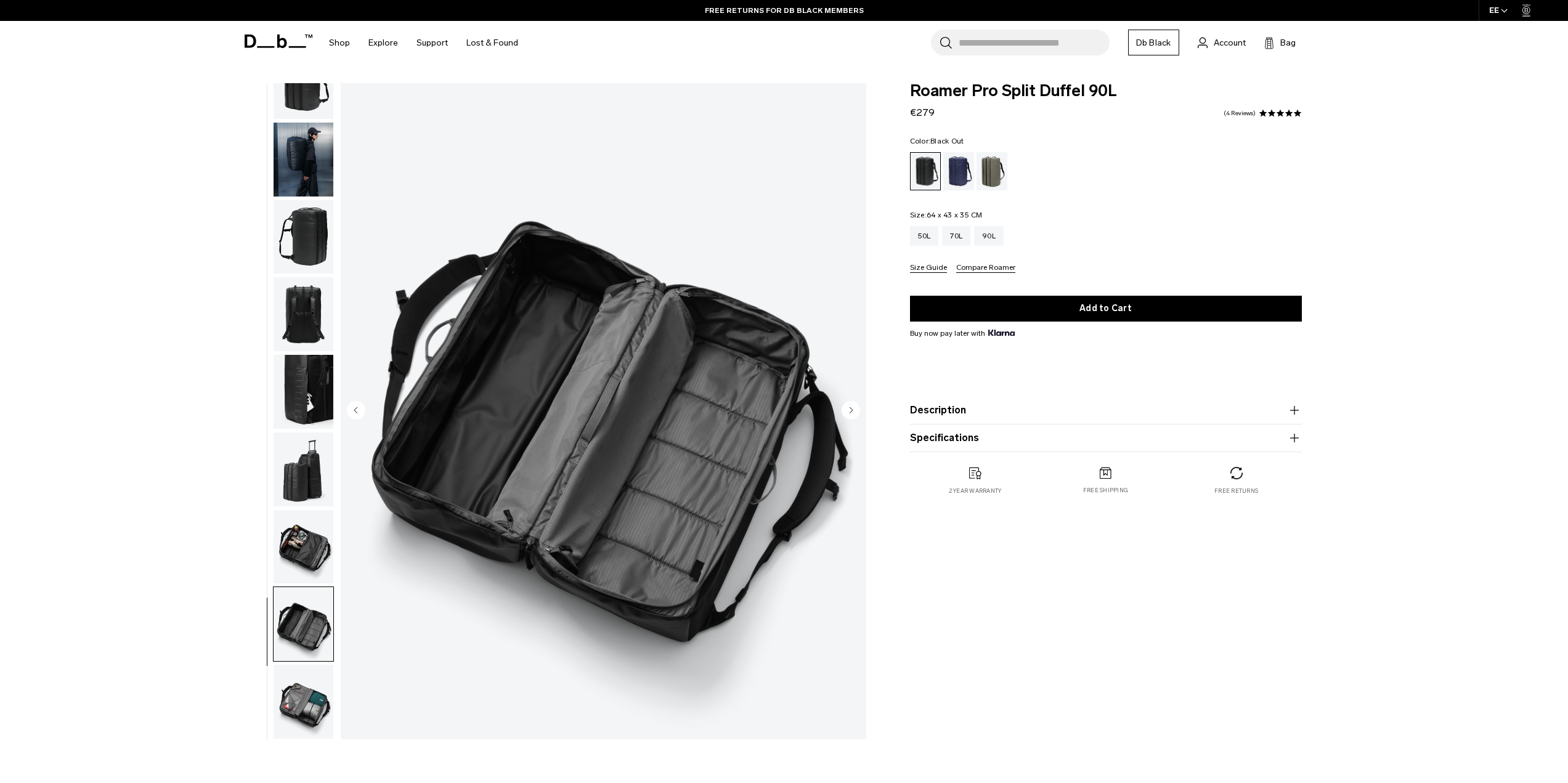
click at [296, 698] on img "button" at bounding box center [303, 701] width 60 height 74
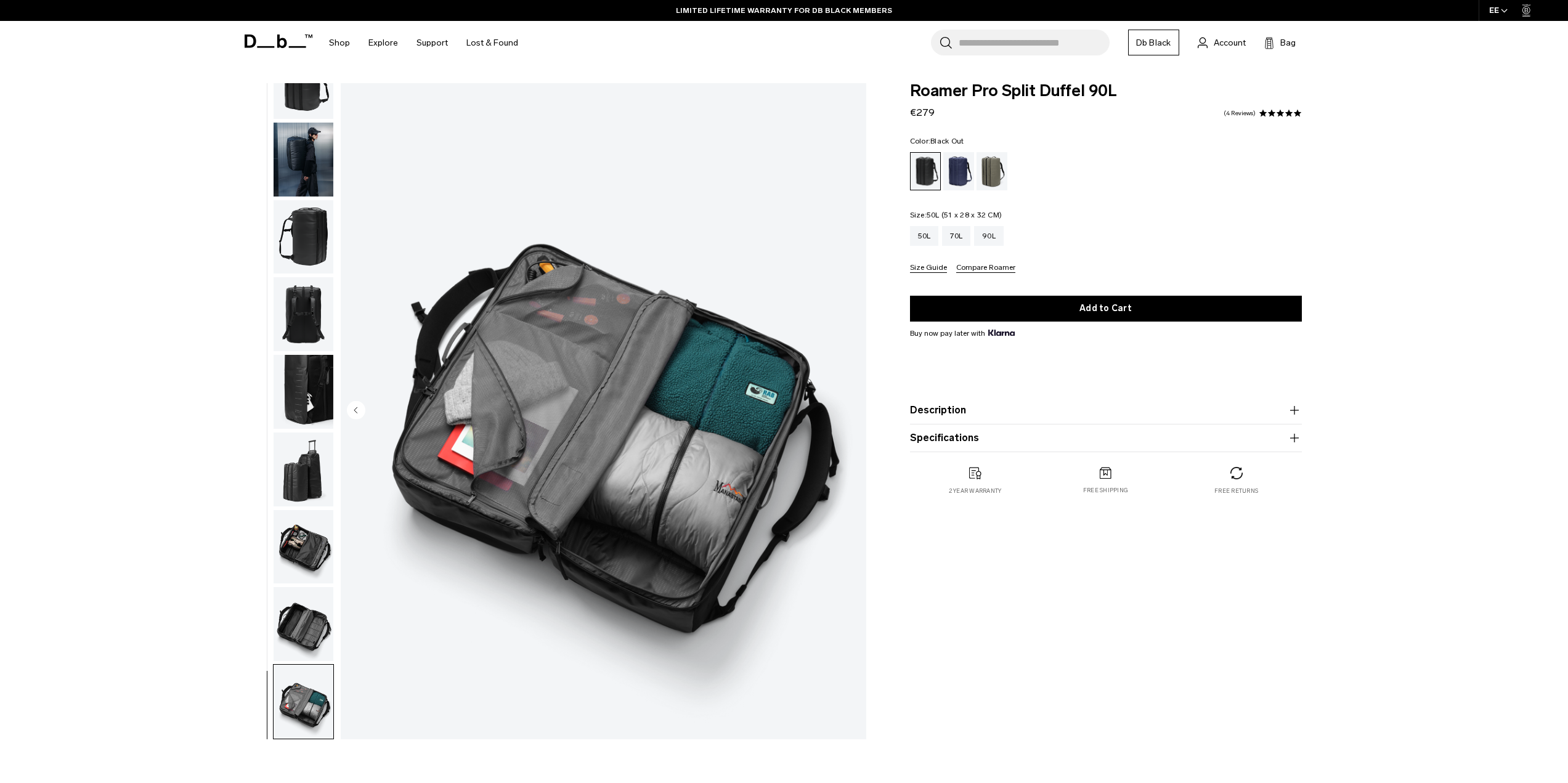
drag, startPoint x: 929, startPoint y: 231, endPoint x: 1030, endPoint y: 214, distance: 102.4
click at [929, 231] on div "50L" at bounding box center [923, 236] width 29 height 19
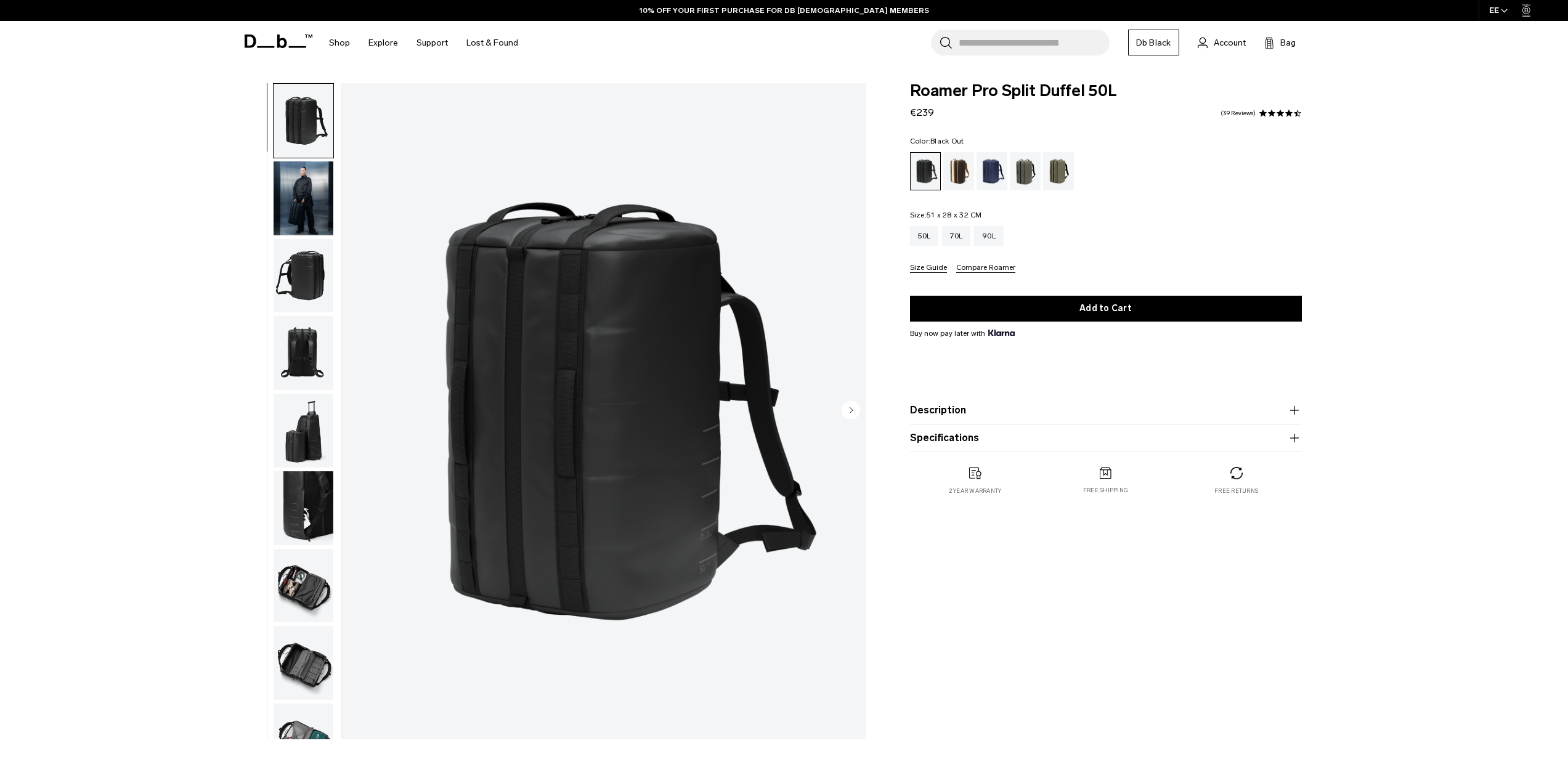
click at [1086, 88] on span "Roamer Pro Split Duffel 50L" at bounding box center [1105, 91] width 392 height 16
click at [1002, 227] on div "90L" at bounding box center [989, 236] width 30 height 19
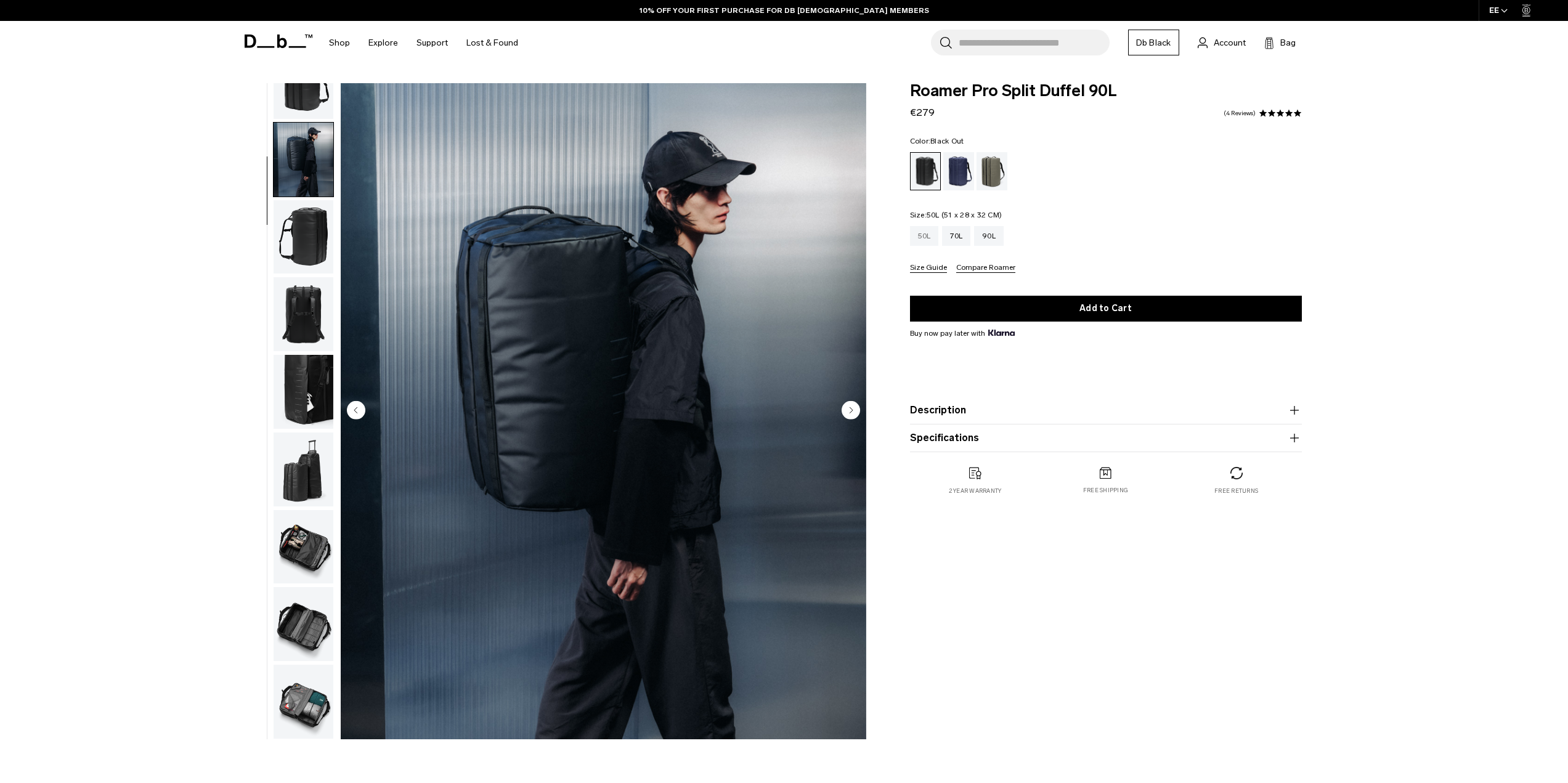
click at [935, 233] on div "50L" at bounding box center [923, 236] width 29 height 19
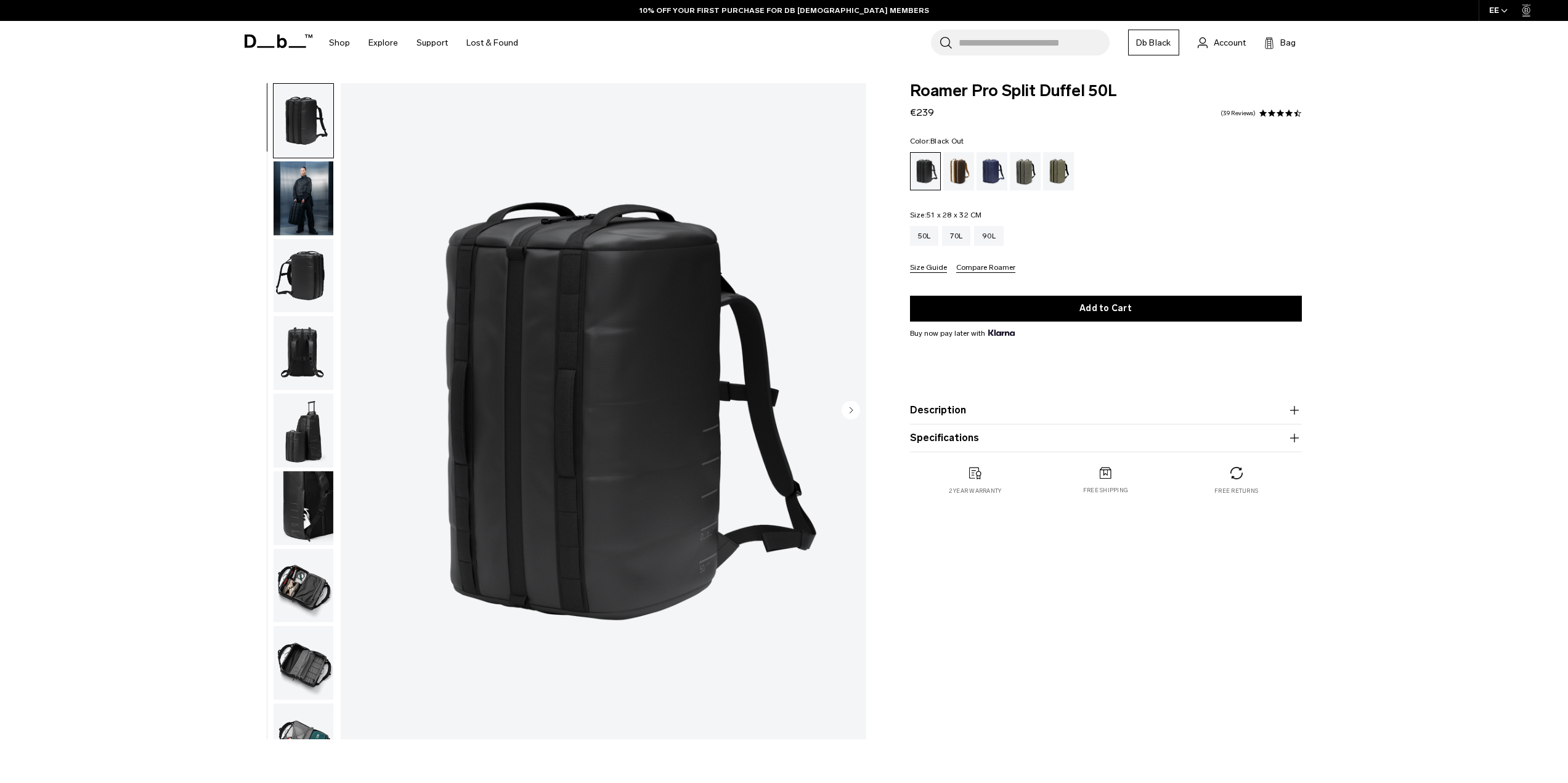
click at [314, 196] on img "button" at bounding box center [303, 198] width 60 height 74
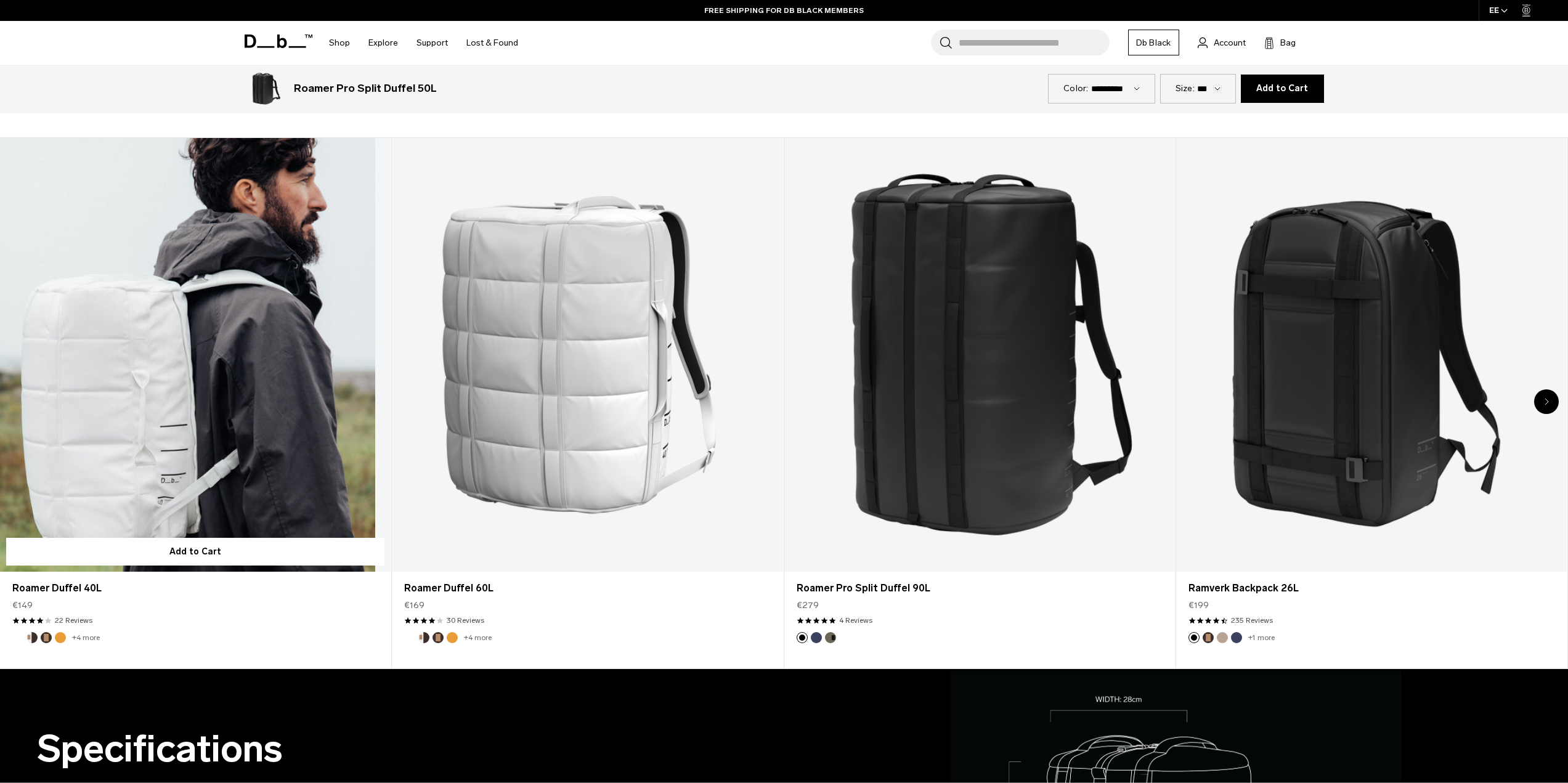
scroll to position [554, 0]
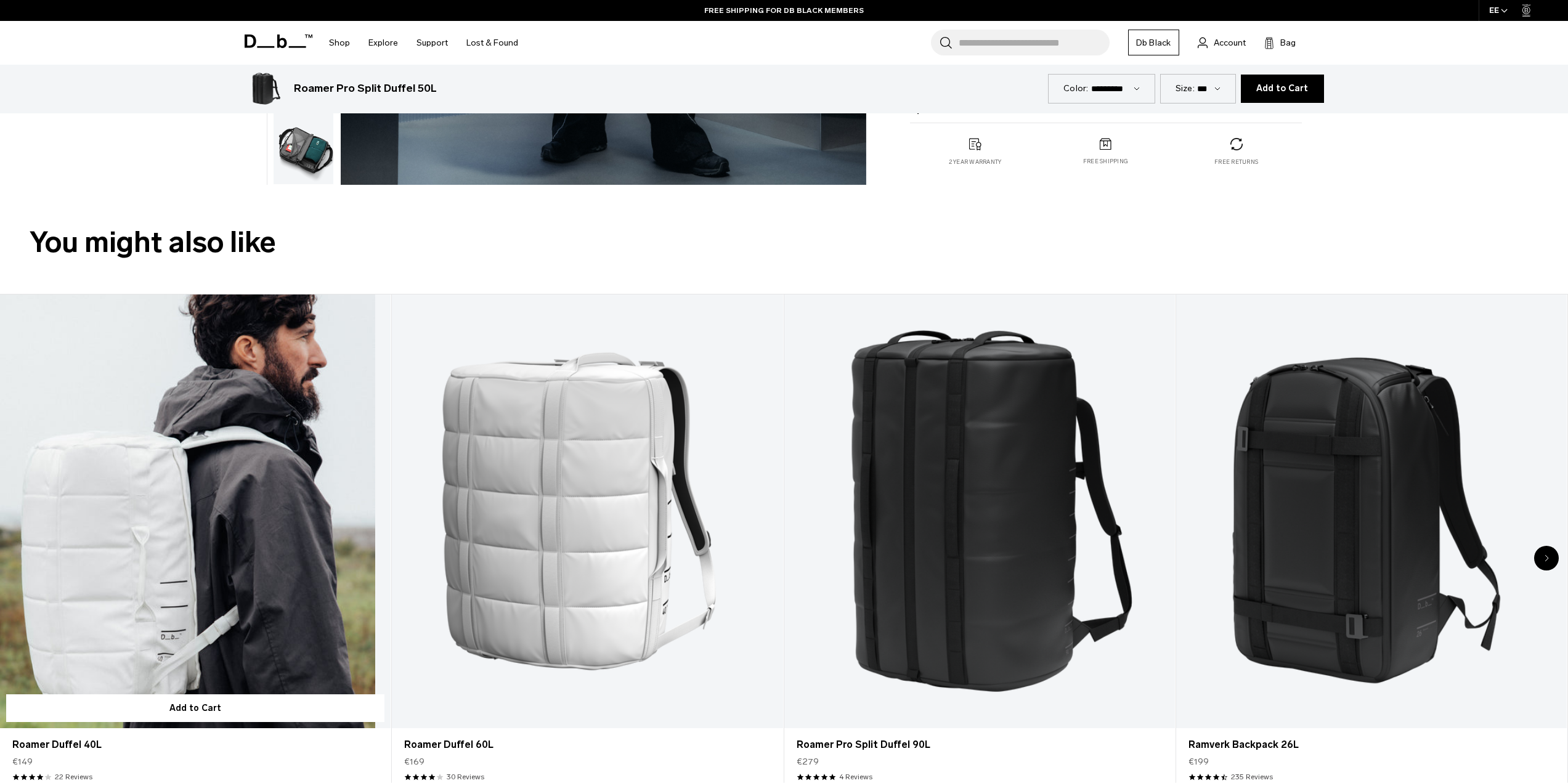
click at [239, 492] on link "Roamer Duffel 40L" at bounding box center [195, 511] width 390 height 434
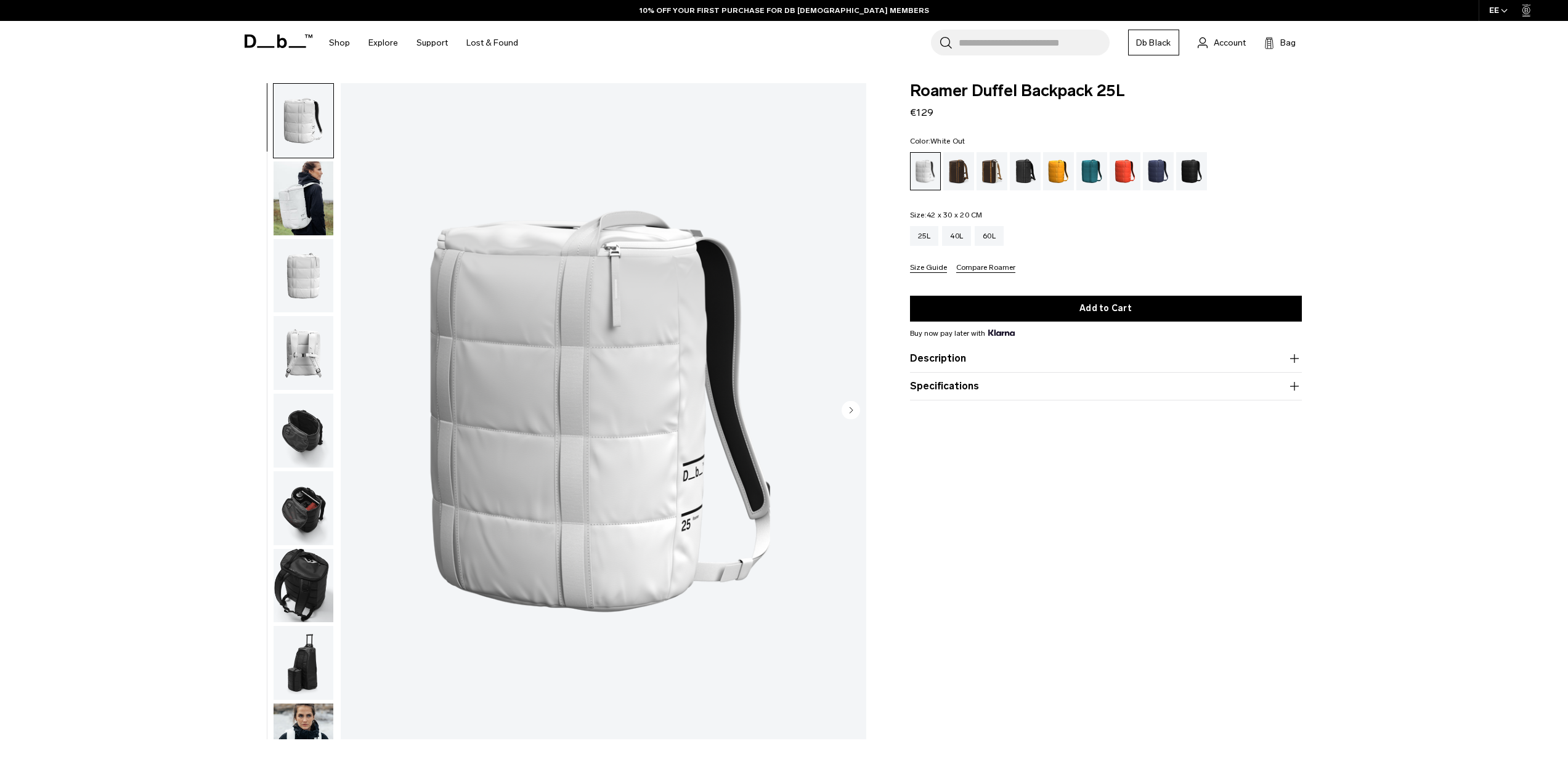
click at [339, 200] on div "01 / 10" at bounding box center [551, 414] width 643 height 662
click at [330, 200] on img "button" at bounding box center [303, 198] width 60 height 74
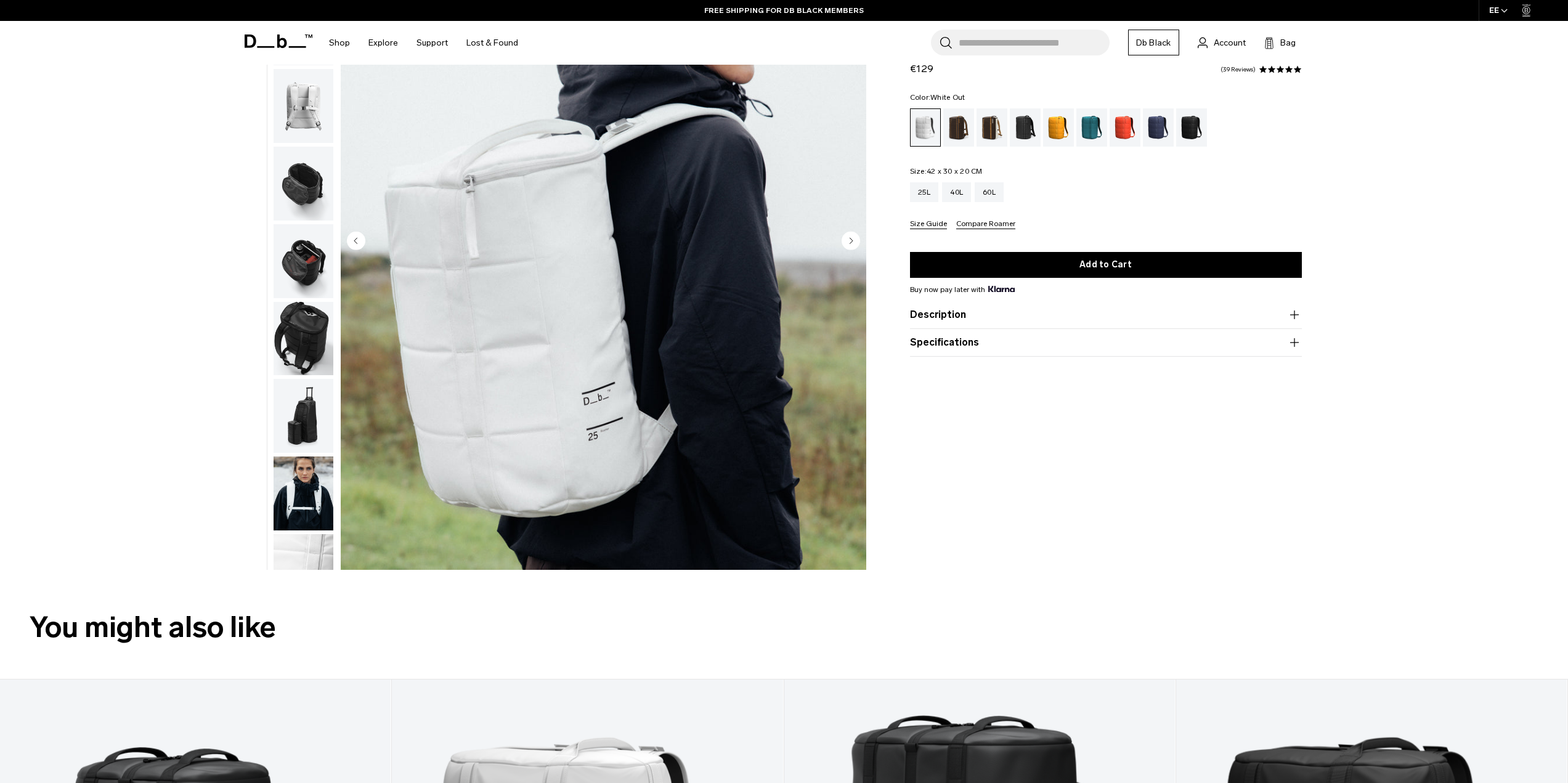
scroll to position [616, 0]
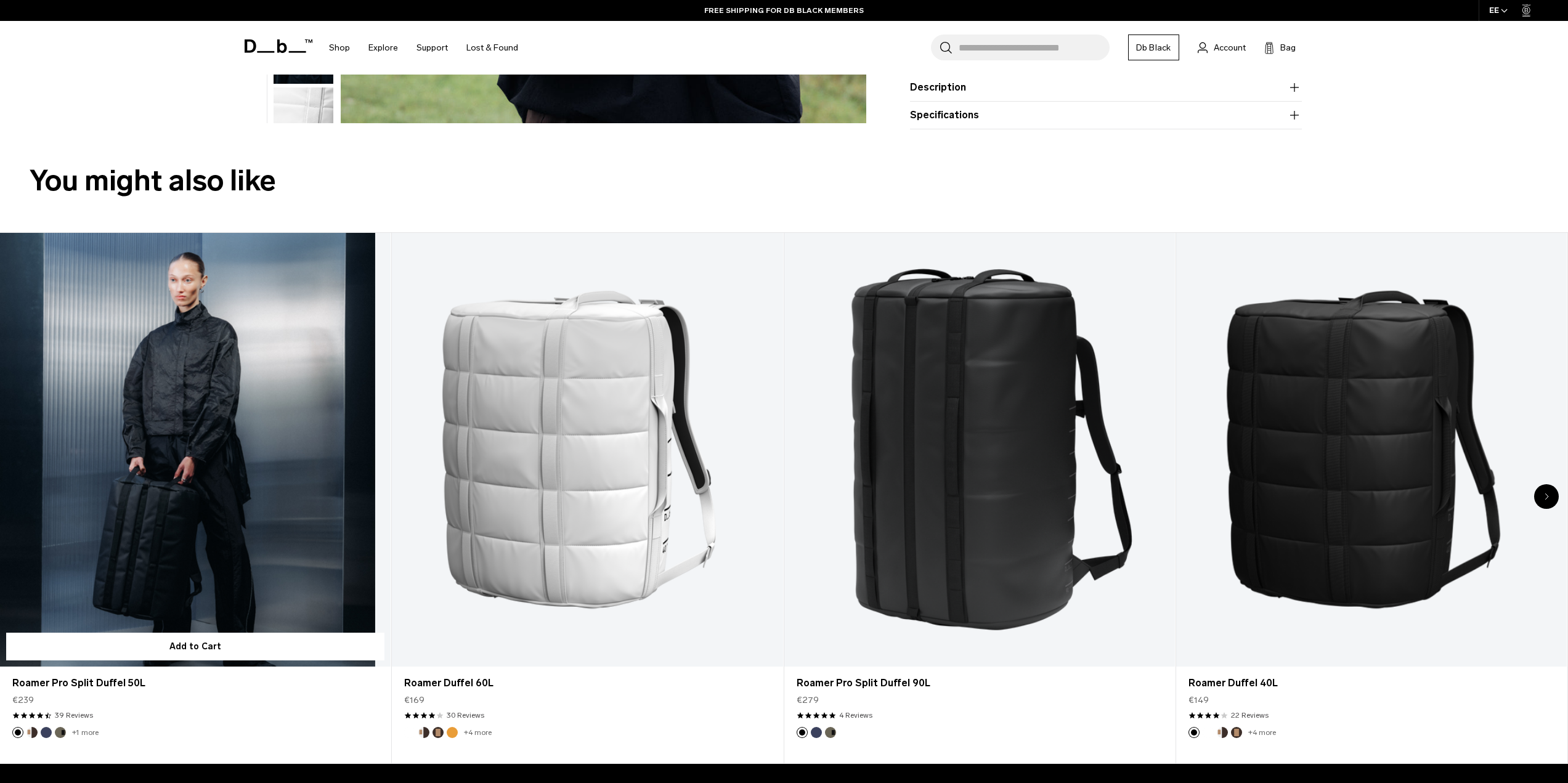
click at [150, 471] on link "Roamer Pro Split Duffel 50L" at bounding box center [195, 450] width 390 height 434
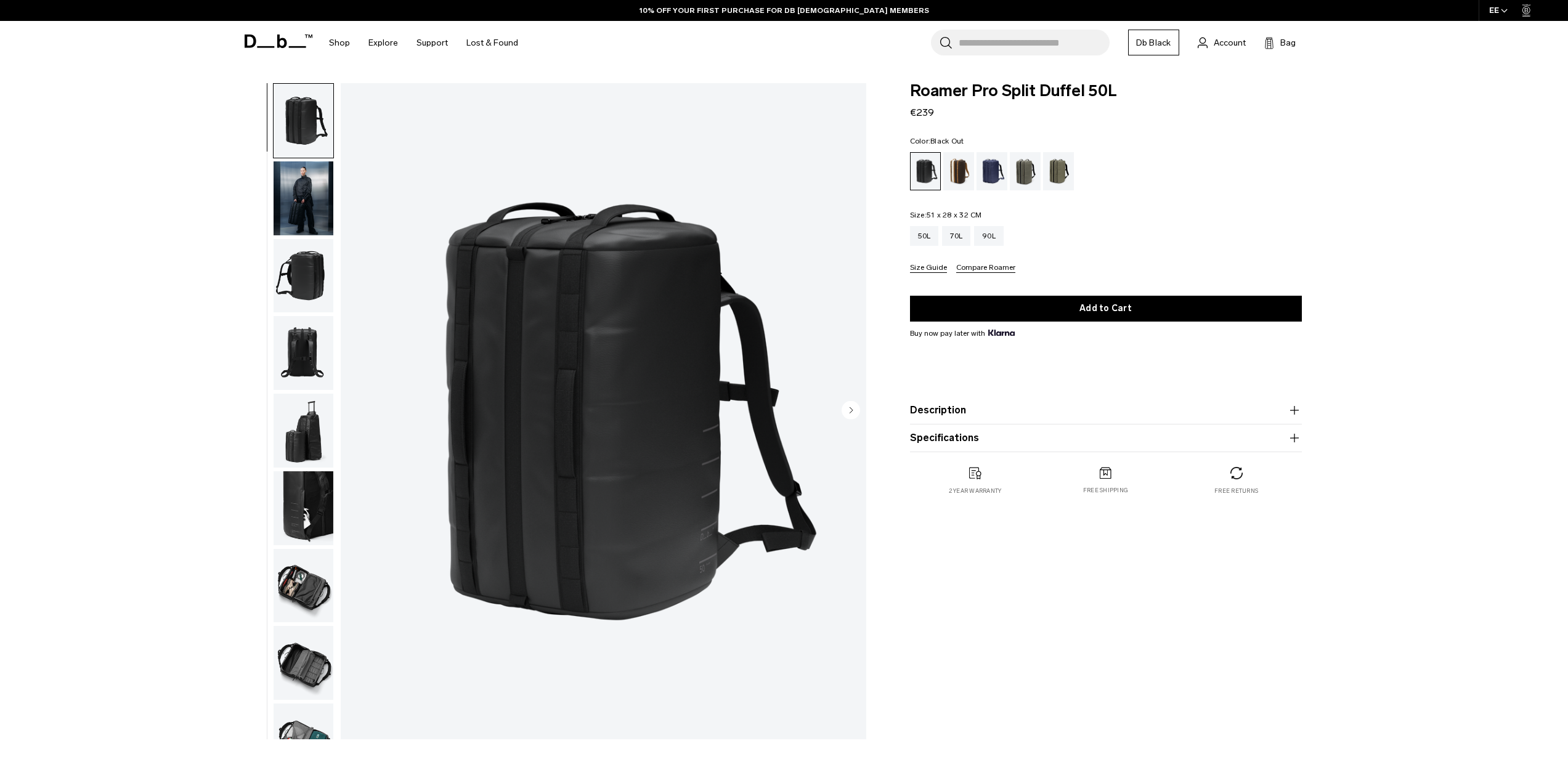
click at [982, 409] on button "Description" at bounding box center [1105, 409] width 392 height 15
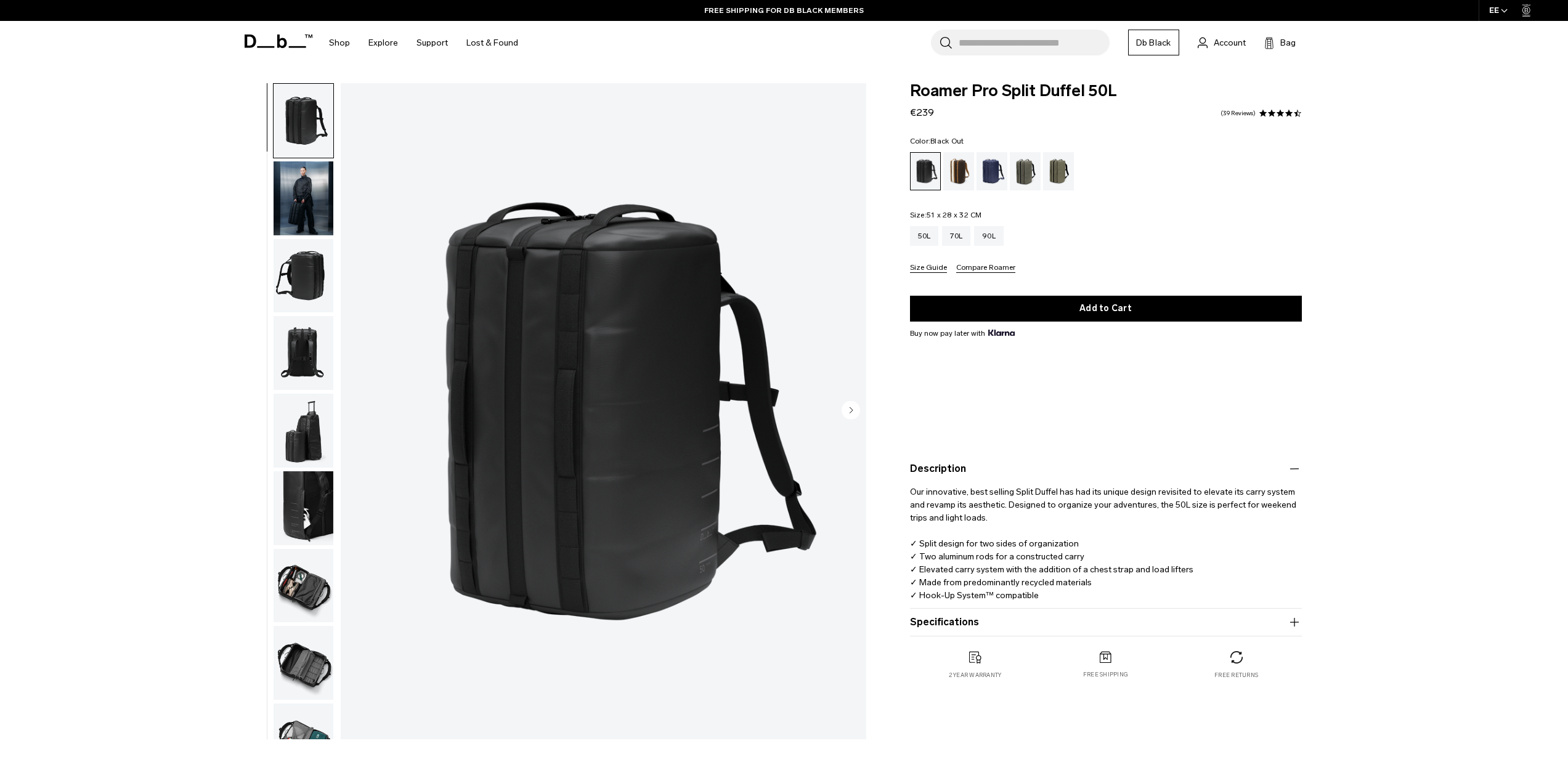
click at [1430, 340] on div "**********" at bounding box center [784, 414] width 1568 height 662
click at [1244, 110] on link "39 Reviews" at bounding box center [1238, 113] width 35 height 6
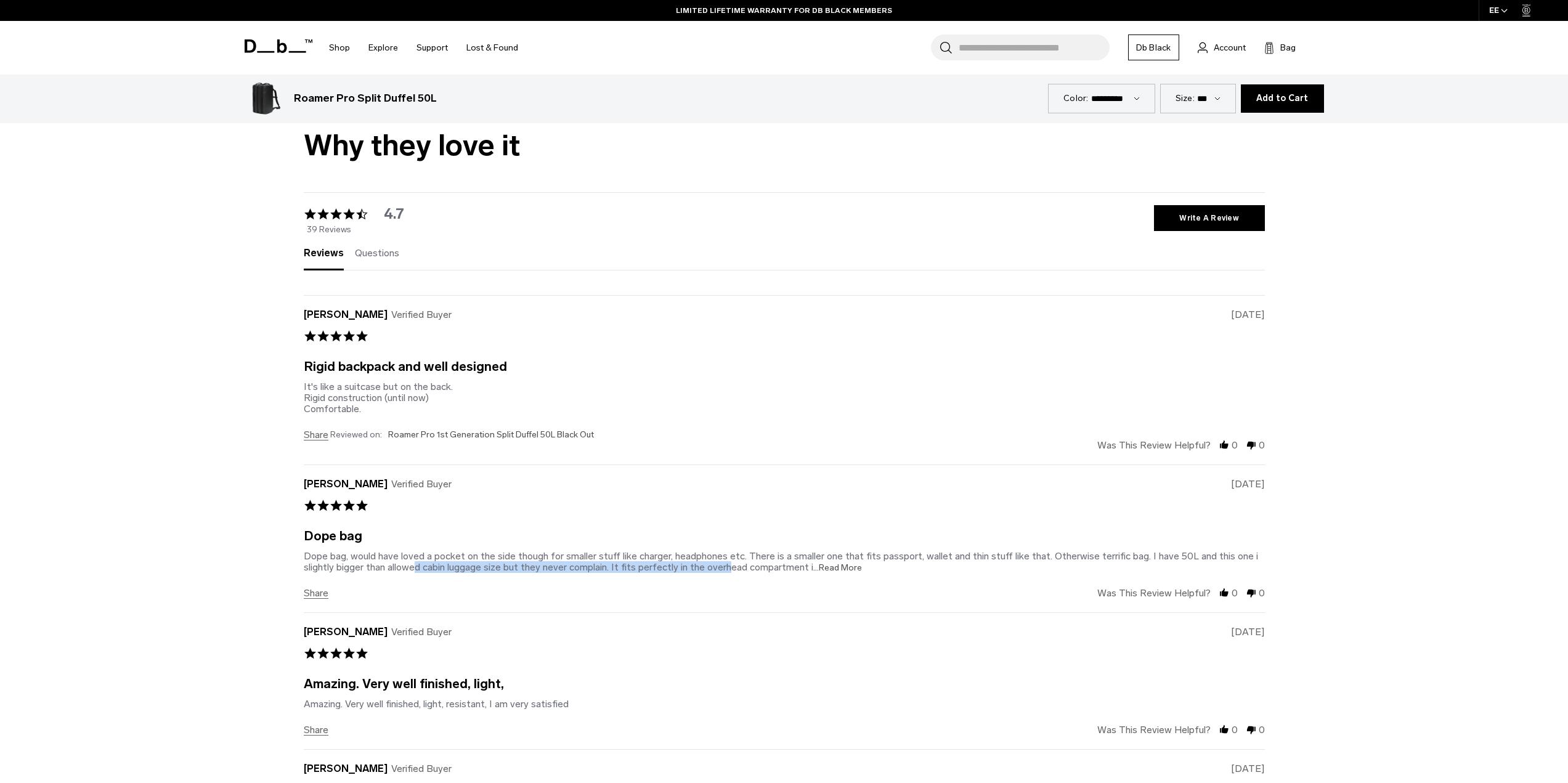
drag, startPoint x: 409, startPoint y: 535, endPoint x: 724, endPoint y: 535, distance: 315.0
click at [724, 550] on div "Dope bag, would have loved a pocket on the side though for smaller stuff like c…" at bounding box center [780, 561] width 954 height 23
click at [834, 562] on span "...Read More" at bounding box center [837, 567] width 48 height 11
click at [605, 550] on div "Dope bag, would have loved a pocket on the side though for smaller stuff like c…" at bounding box center [780, 561] width 954 height 23
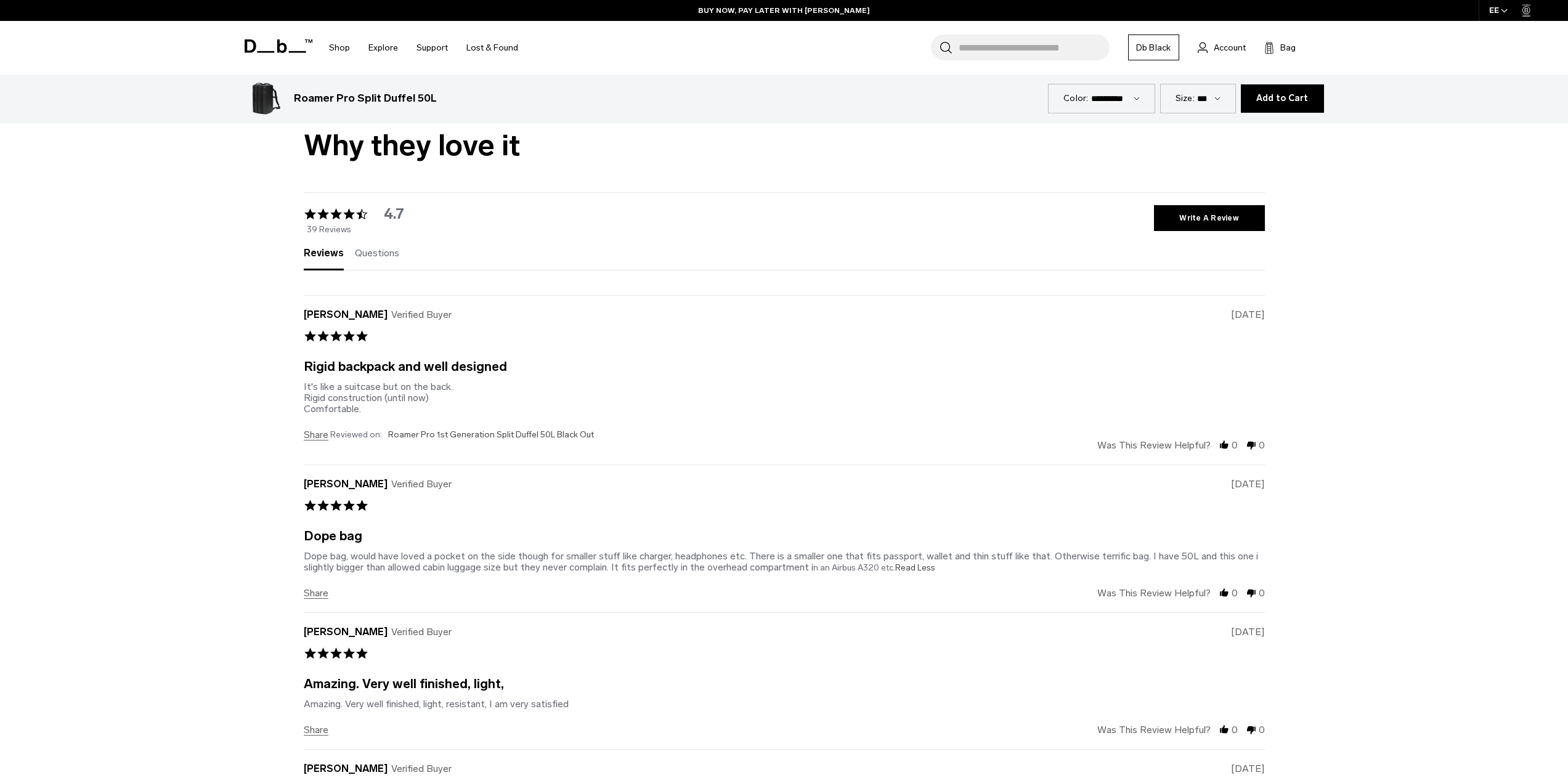
drag, startPoint x: 1144, startPoint y: 521, endPoint x: 890, endPoint y: 532, distance: 254.2
click at [890, 550] on div "Dope bag, would have loved a pocket on the side though for smaller stuff like c…" at bounding box center [780, 561] width 954 height 23
copy div "I have 50L and this one i slightly bigger than allowed cabin luggage size but t…"
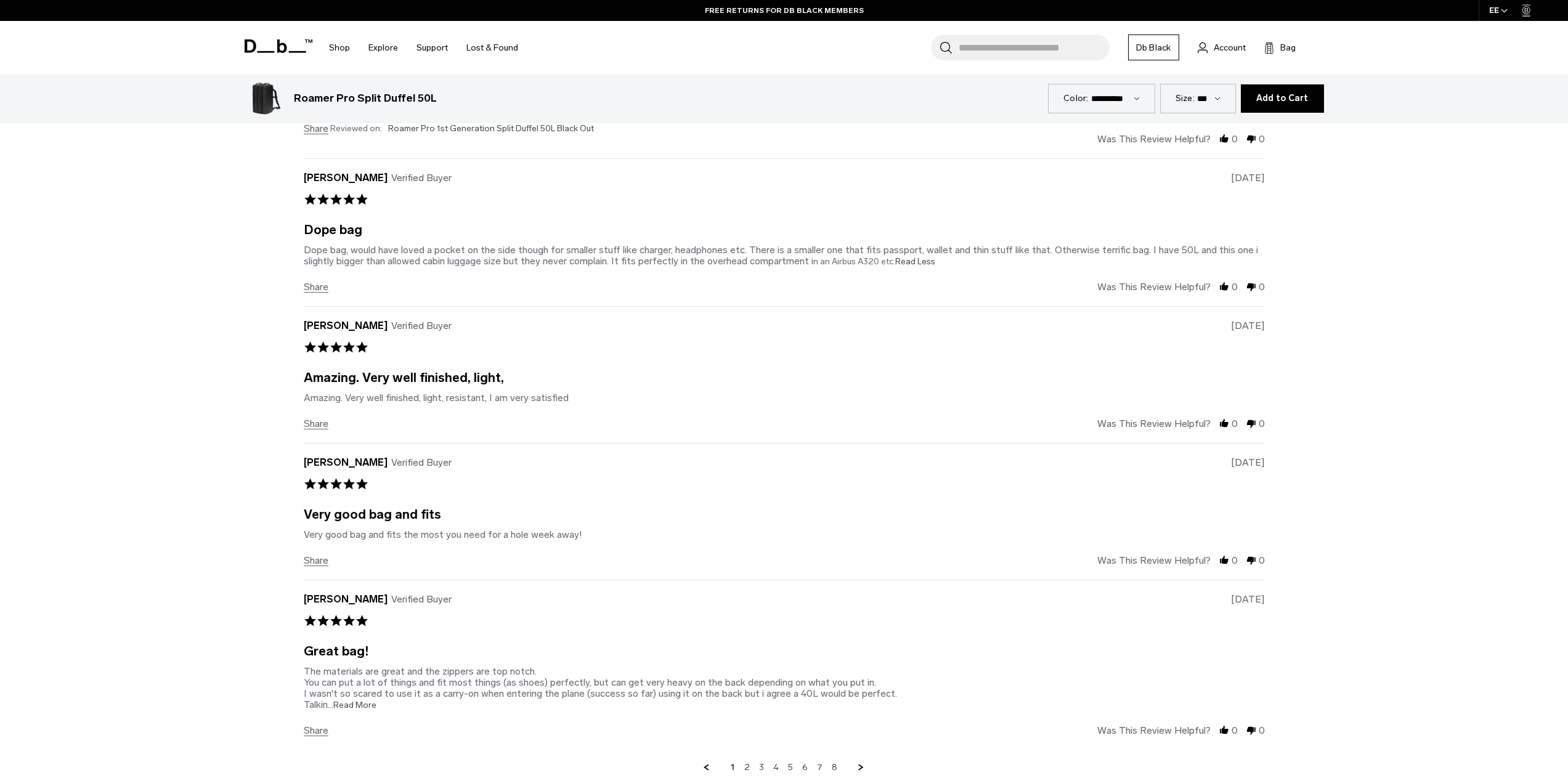
scroll to position [3257, 0]
click at [295, 369] on section "Why they love it Powered by ask a question write a review 4.7 star rating 4.7 3…" at bounding box center [784, 287] width 1108 height 993
click at [316, 393] on div "M marco b. Verified Buyer 5.0 star rating 01/17/25 Amazing. Very well finished,…" at bounding box center [784, 373] width 961 height 137
click at [356, 698] on span "...Read More" at bounding box center [352, 703] width 48 height 11
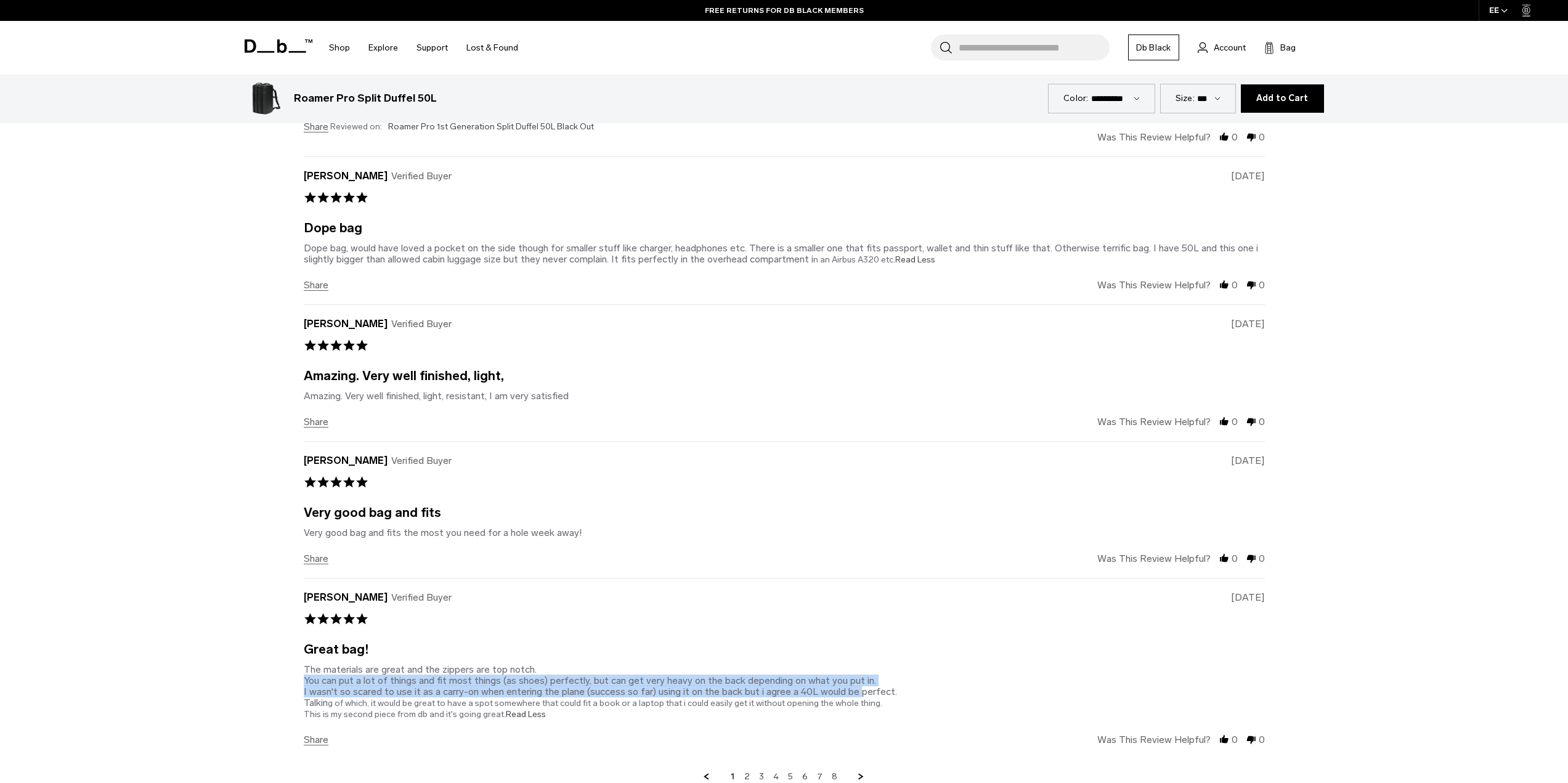
drag, startPoint x: 304, startPoint y: 643, endPoint x: 858, endPoint y: 658, distance: 554.2
click at [858, 664] on div "The materials are great and the zippers are top notch. You can put a lot of thi…" at bounding box center [600, 692] width 593 height 56
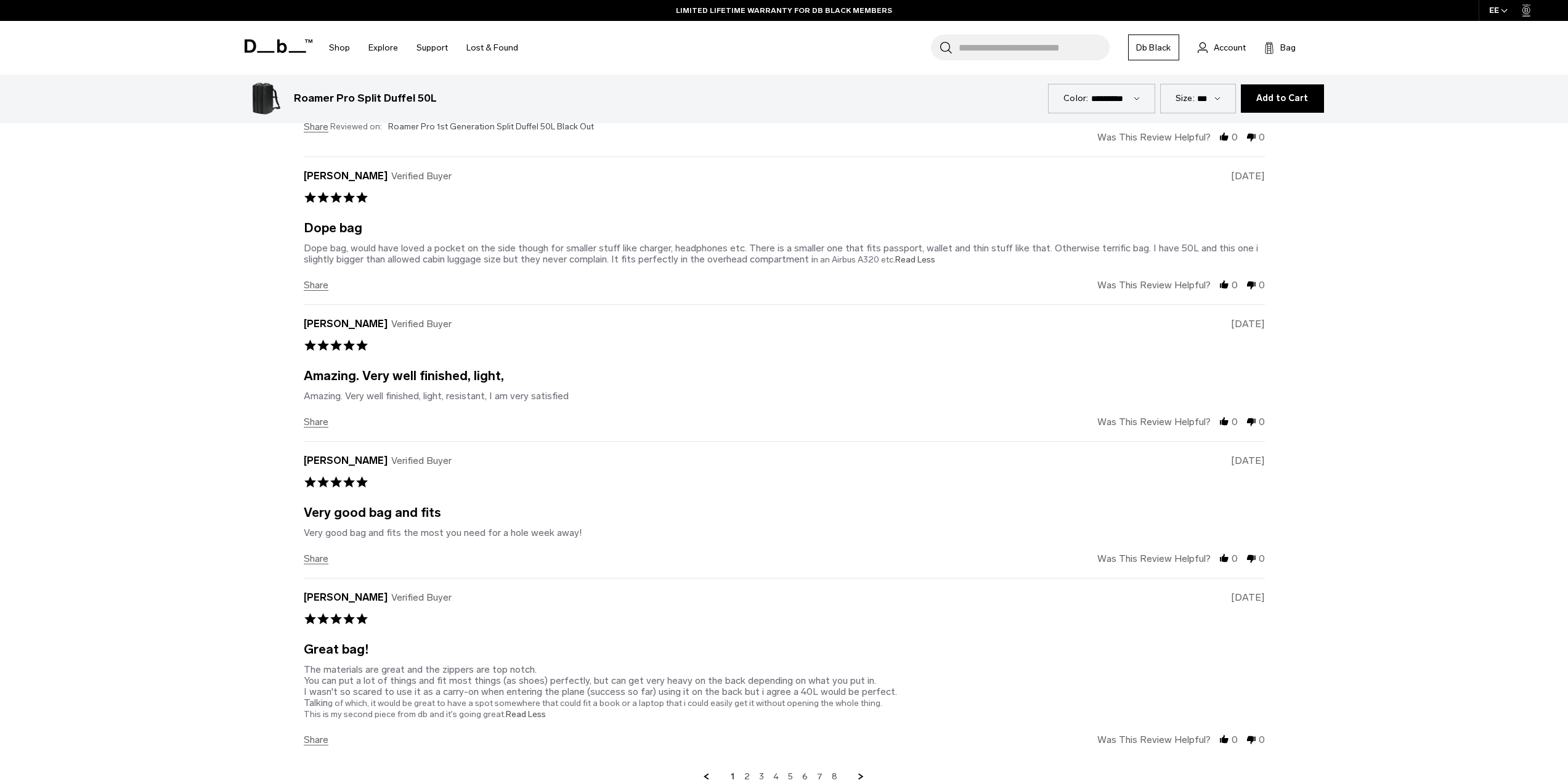
click at [424, 698] on p "g of which, it would be great to have a spot somewhere that could fit a book or…" at bounding box center [593, 708] width 579 height 22
drag, startPoint x: 314, startPoint y: 655, endPoint x: 653, endPoint y: 658, distance: 339.0
click at [653, 664] on div "The materials are great and the zippers are top notch. You can put a lot of thi…" at bounding box center [600, 692] width 593 height 56
drag, startPoint x: 653, startPoint y: 658, endPoint x: 744, endPoint y: 658, distance: 91.0
click at [654, 664] on div "The materials are great and the zippers are top notch. You can put a lot of thi…" at bounding box center [600, 692] width 593 height 56
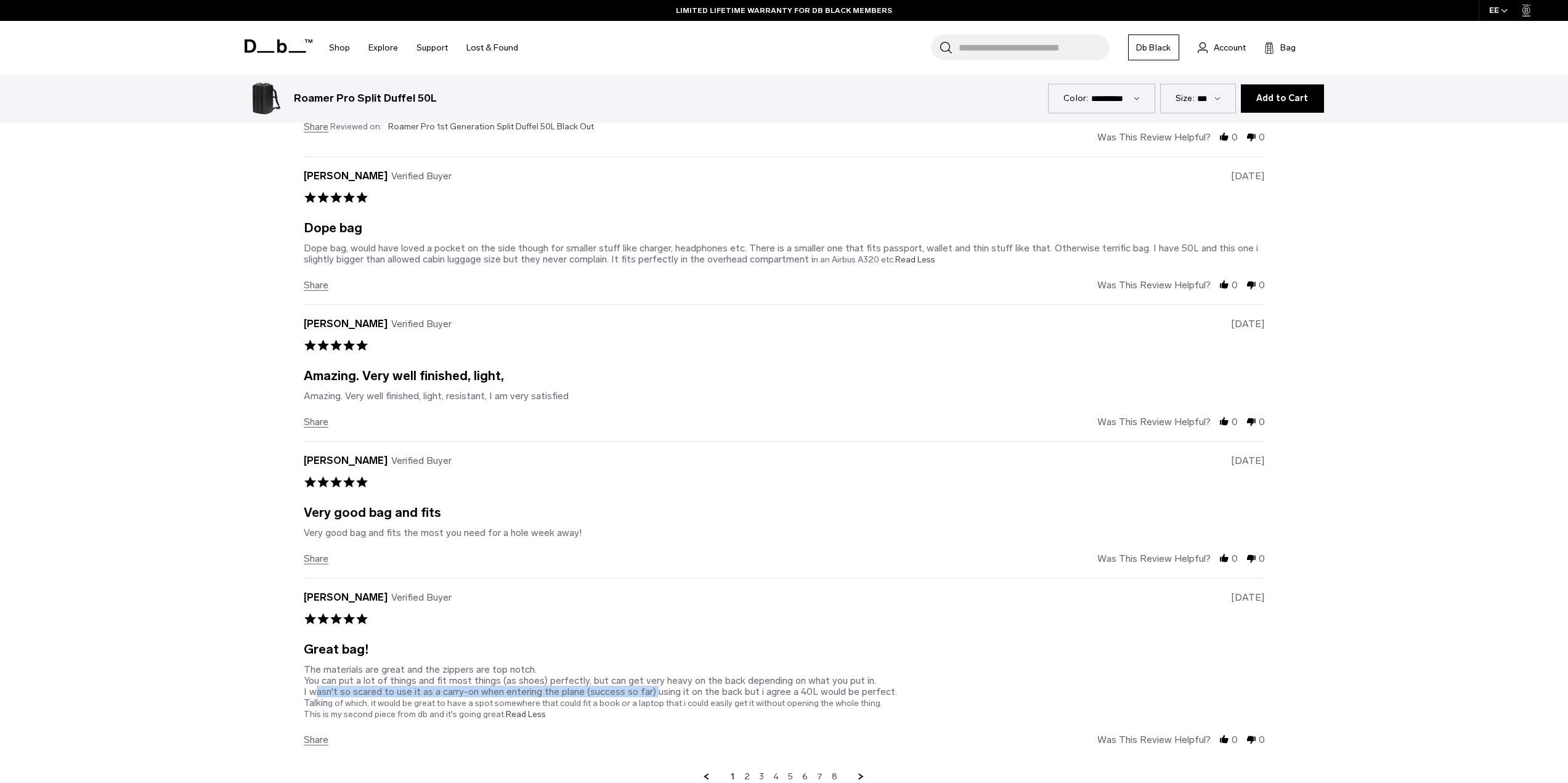
click at [354, 664] on div "The materials are great and the zippers are top notch. You can put a lot of thi…" at bounding box center [600, 692] width 593 height 56
drag, startPoint x: 303, startPoint y: 656, endPoint x: 740, endPoint y: 655, distance: 437.0
click at [740, 655] on section "Why they love it Powered by ask a question write a review 4.7 star rating 4.7 3…" at bounding box center [784, 292] width 1108 height 1003
copy div "I wasn't so scared to use it as a carry-on when entering the plane (success so …"
click at [745, 771] on link "2" at bounding box center [747, 776] width 5 height 11
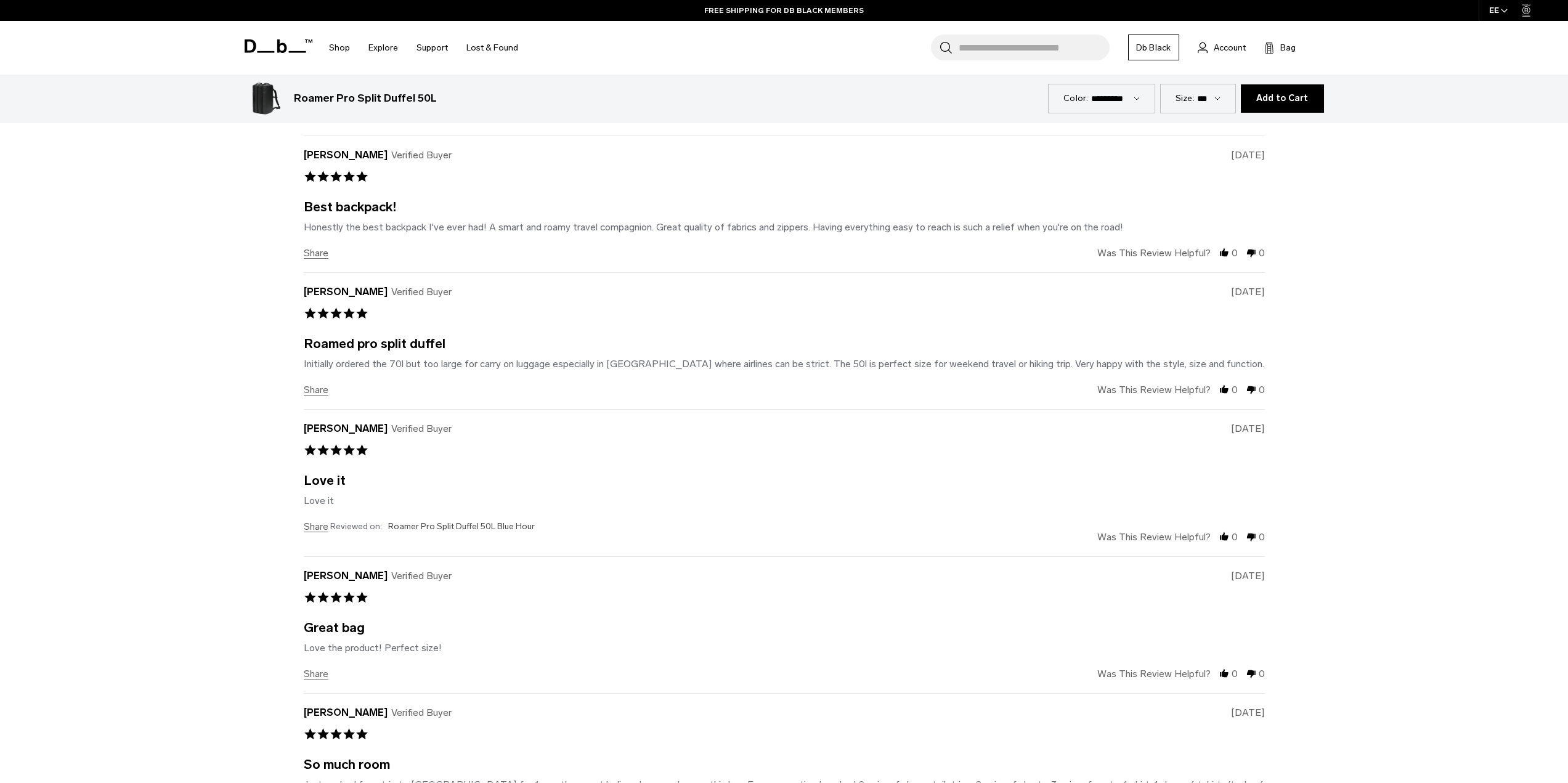
scroll to position [3232, 0]
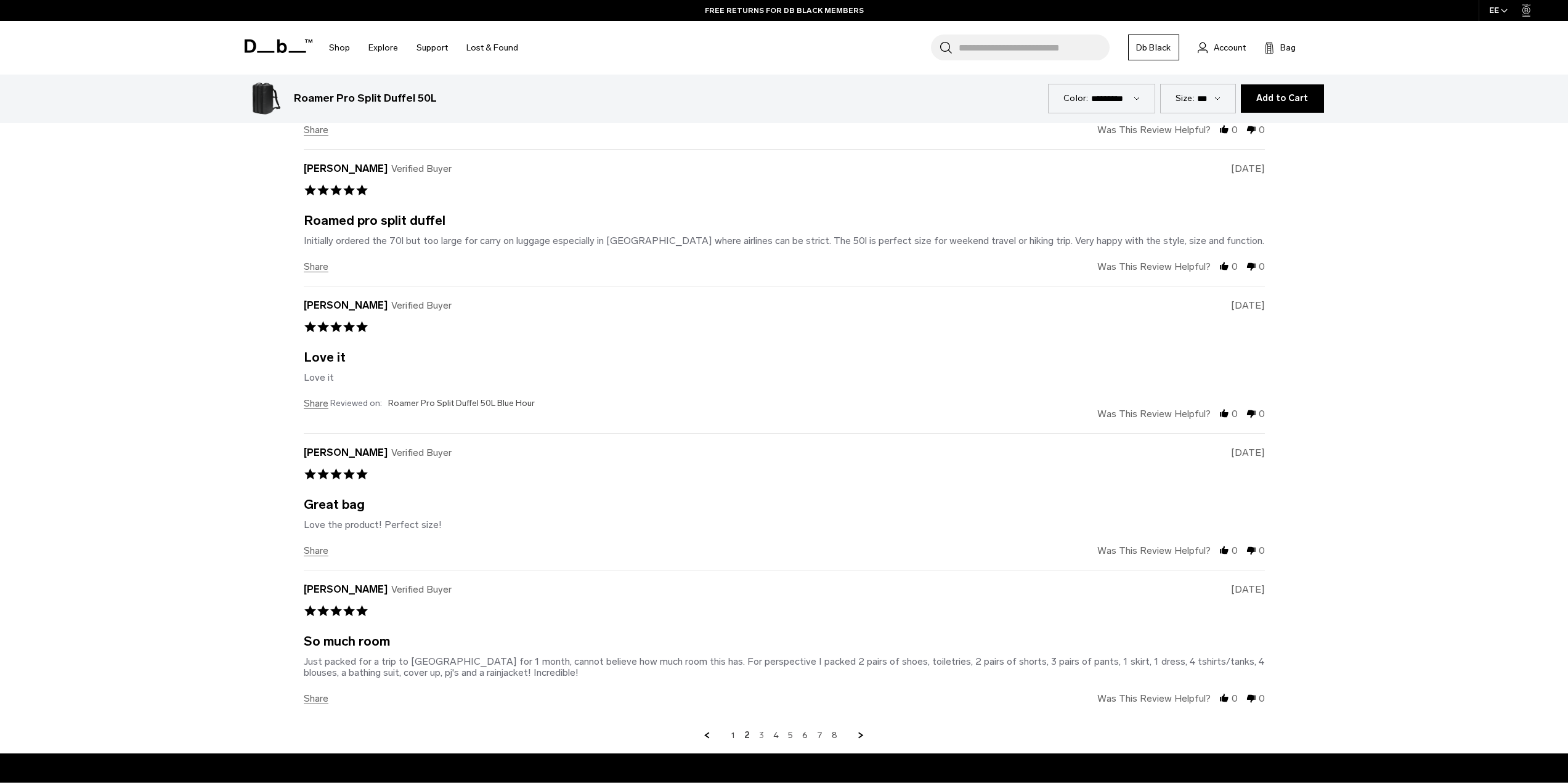
click at [763, 730] on link "3" at bounding box center [761, 735] width 5 height 11
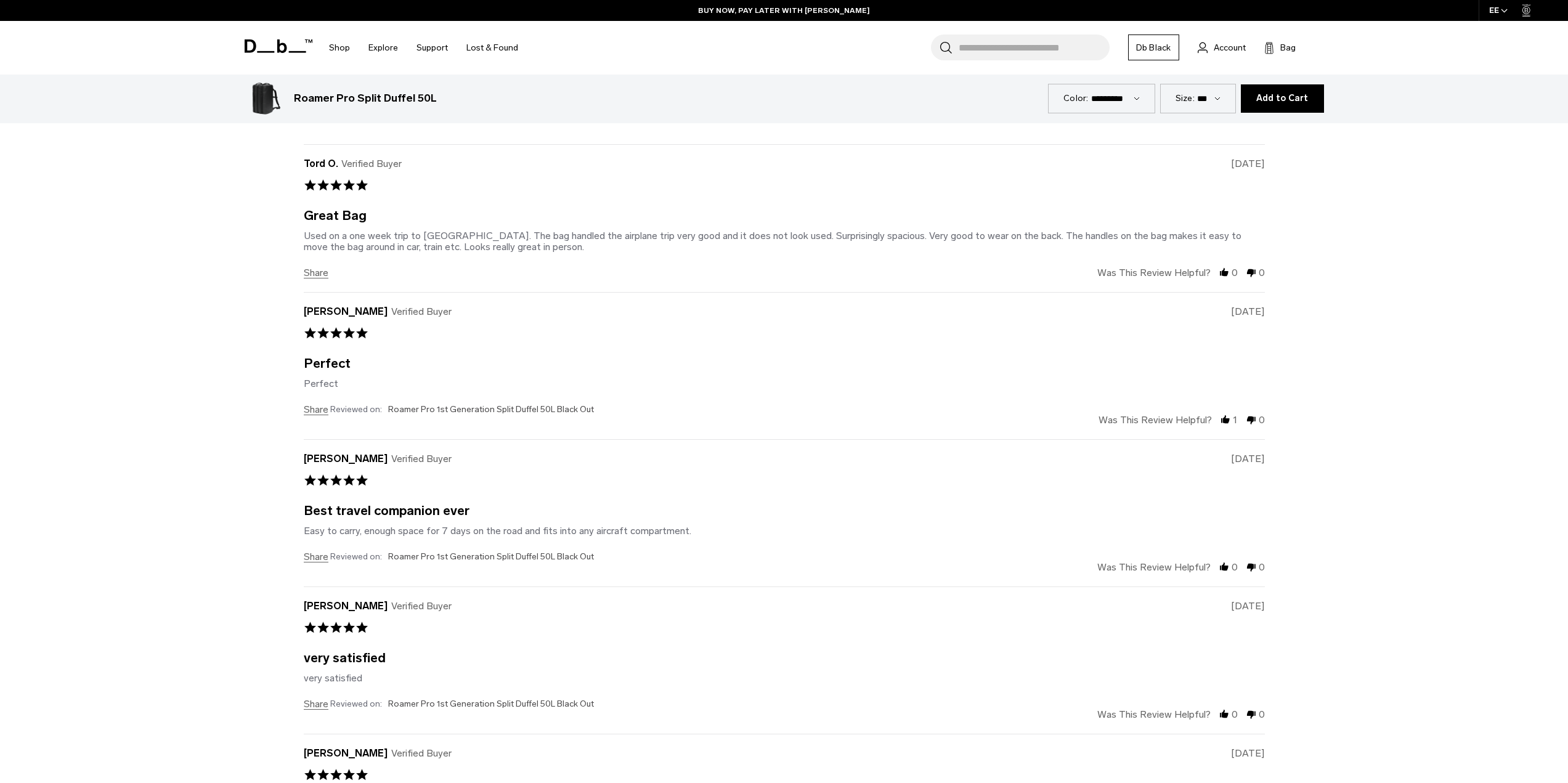
scroll to position [3100, 0]
drag, startPoint x: 537, startPoint y: 495, endPoint x: 689, endPoint y: 495, distance: 152.0
click at [689, 524] on div "Review by Leo C. on 12 Jan 2024 review stating Best travel companion ever Easy …" at bounding box center [784, 530] width 961 height 11
click at [690, 524] on div "Review by Leo C. on 12 Jan 2024 review stating Best travel companion ever Easy …" at bounding box center [784, 530] width 961 height 11
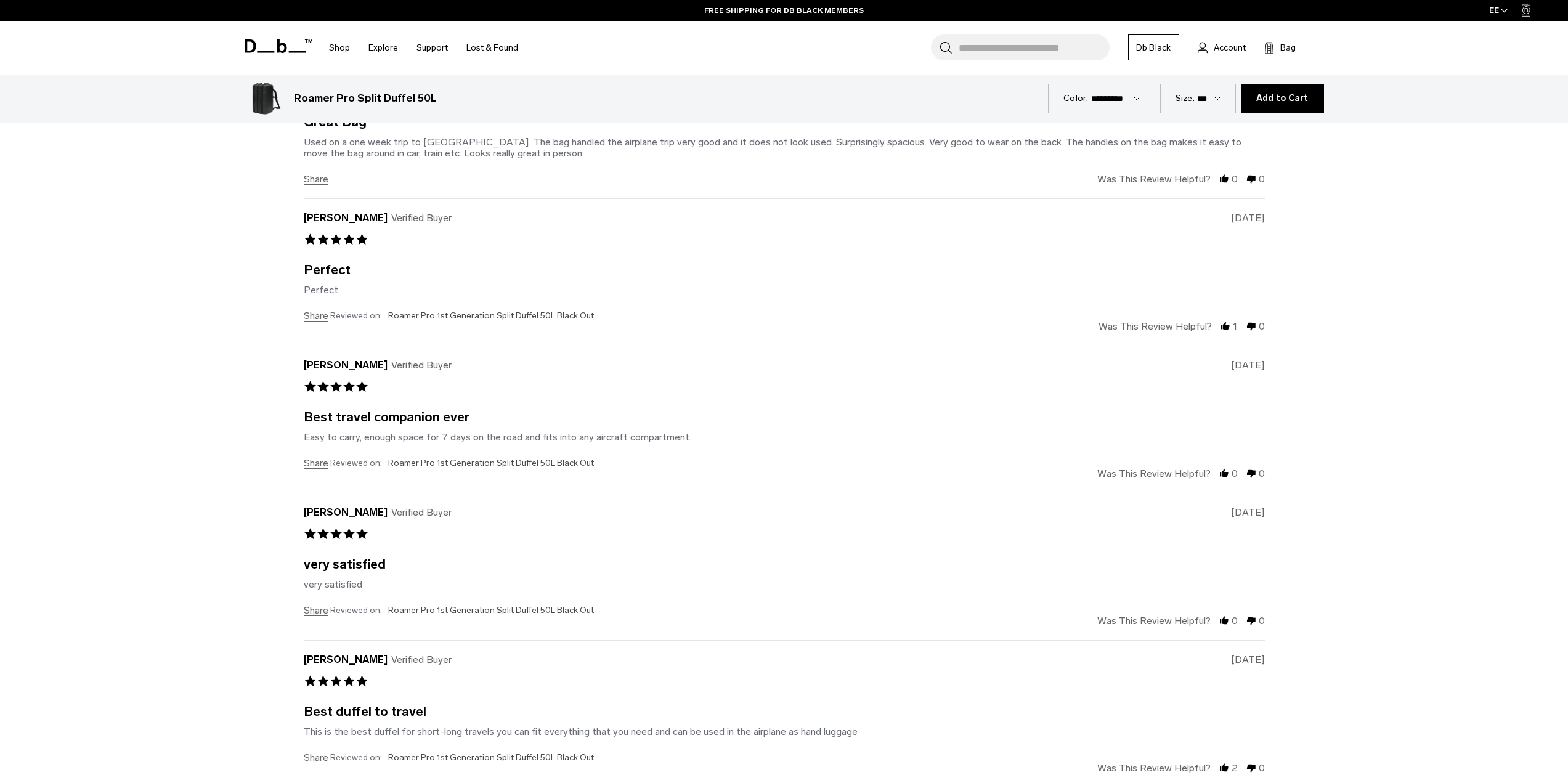
scroll to position [3224, 0]
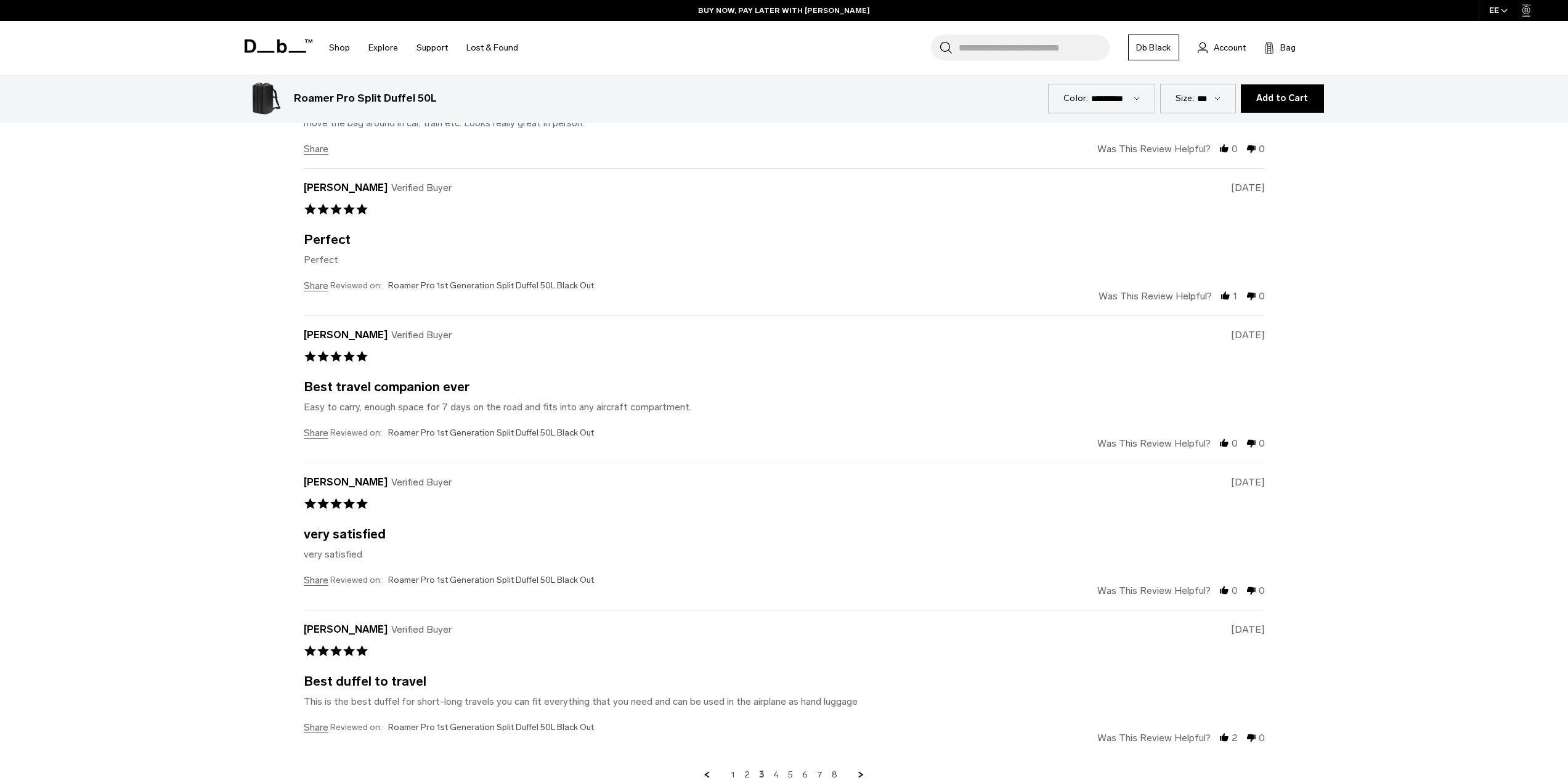
drag, startPoint x: 301, startPoint y: 670, endPoint x: 871, endPoint y: 666, distance: 570.0
click at [871, 666] on section "Why they love it Powered by ask a question write a review 4.7 star rating 4.7 3…" at bounding box center [784, 308] width 1108 height 968
drag, startPoint x: 290, startPoint y: 374, endPoint x: 709, endPoint y: 370, distance: 419.0
click at [709, 370] on section "Why they love it Powered by ask a question write a review 4.7 star rating 4.7 3…" at bounding box center [784, 308] width 1108 height 968
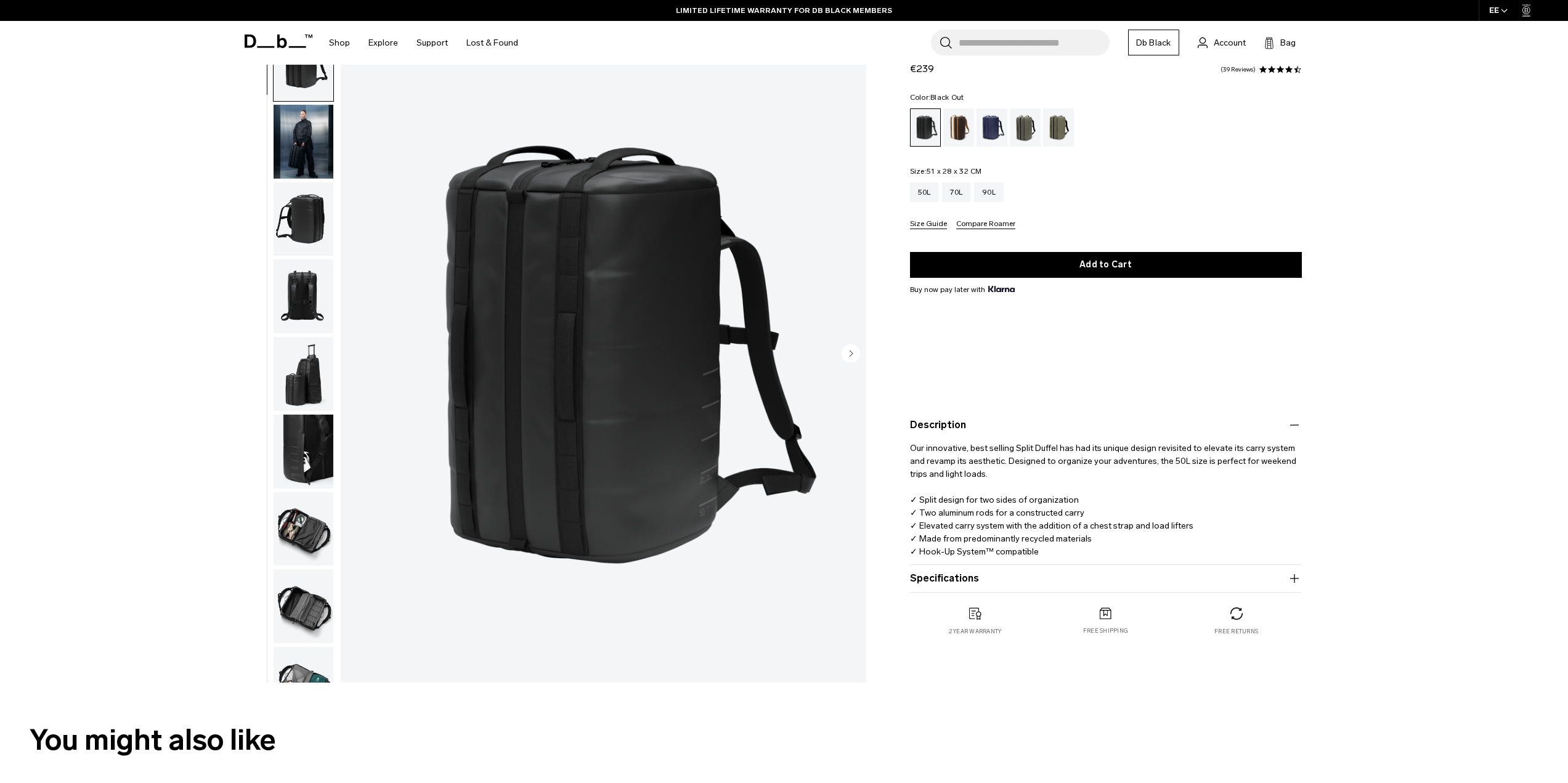
scroll to position [0, 0]
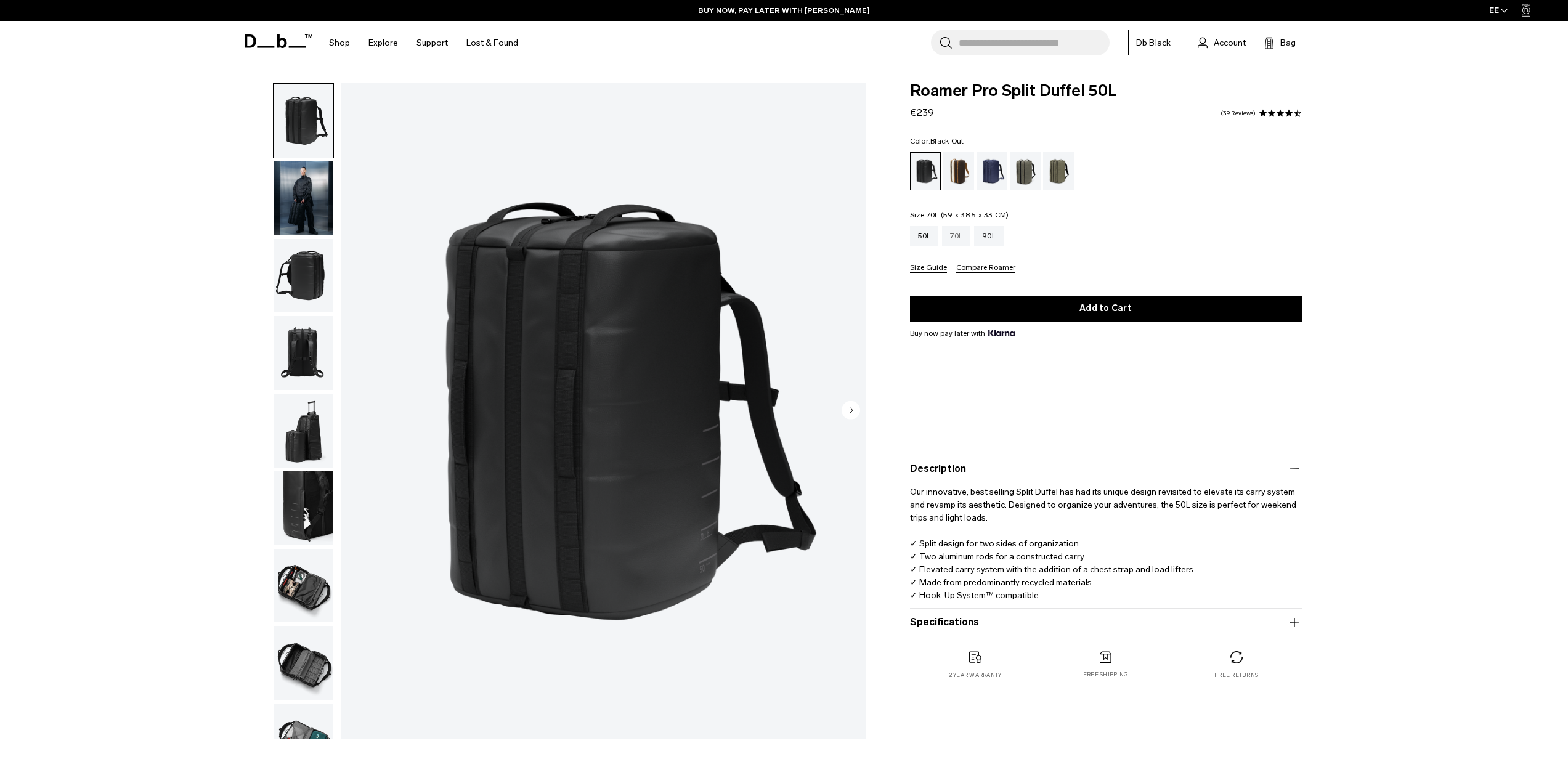
click at [968, 231] on div "70L" at bounding box center [956, 236] width 28 height 19
